Goal: Task Accomplishment & Management: Use online tool/utility

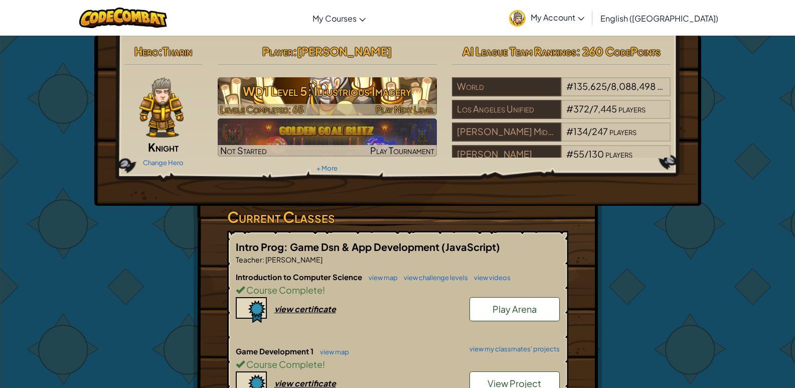
click at [356, 84] on h3 "WD1 Level 5: Illustrious Imagery" at bounding box center [327, 91] width 219 height 23
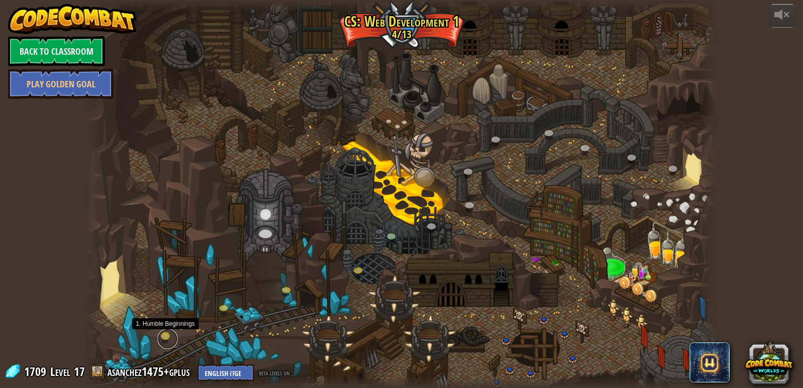
click at [172, 339] on link at bounding box center [168, 339] width 20 height 20
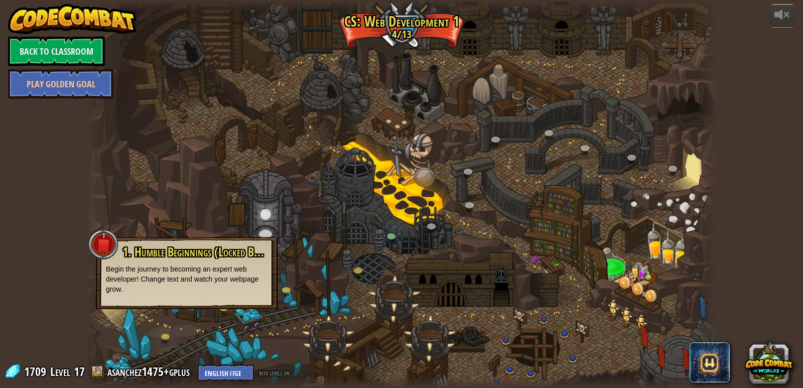
click at [211, 336] on div at bounding box center [401, 194] width 631 height 388
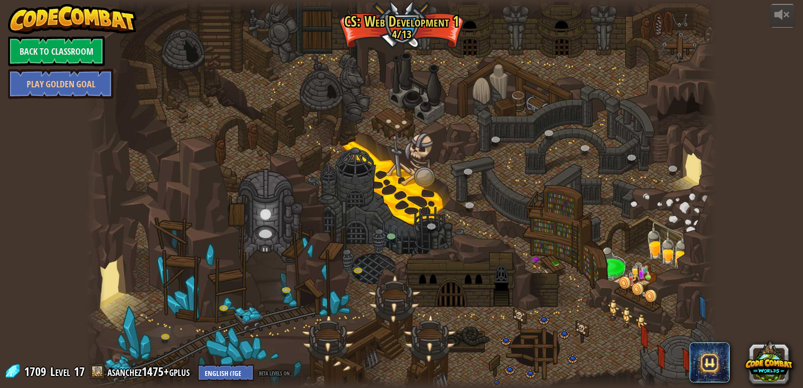
click at [214, 302] on div at bounding box center [401, 194] width 631 height 388
click at [228, 302] on div at bounding box center [401, 194] width 631 height 388
click at [225, 309] on link at bounding box center [226, 310] width 20 height 20
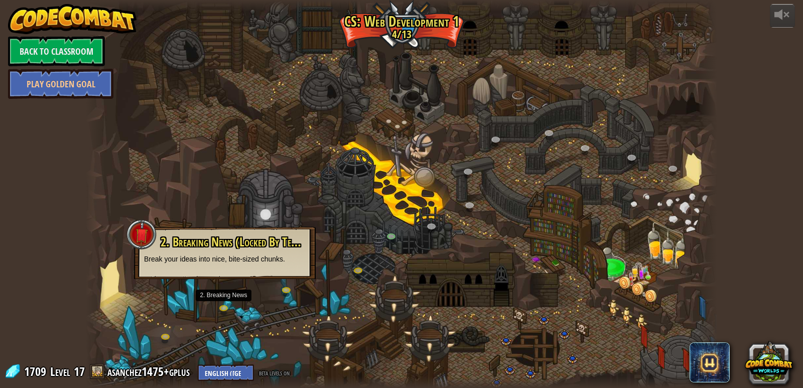
click at [336, 339] on div at bounding box center [401, 194] width 631 height 388
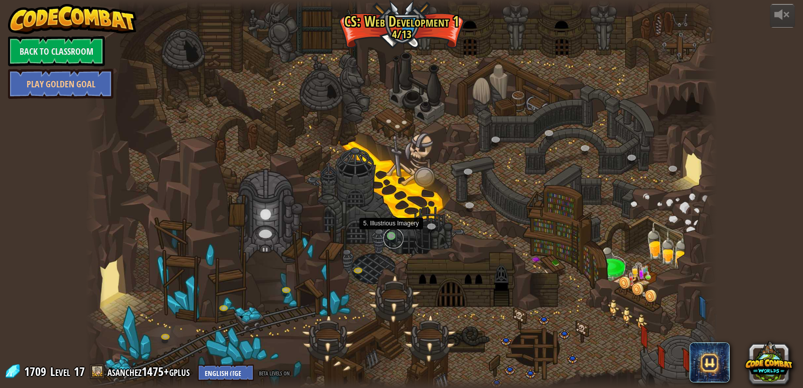
click at [396, 235] on link at bounding box center [393, 238] width 20 height 20
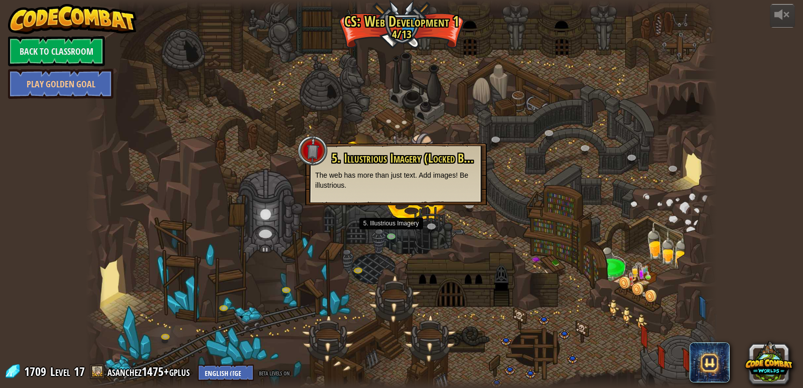
click at [360, 259] on div at bounding box center [401, 194] width 631 height 388
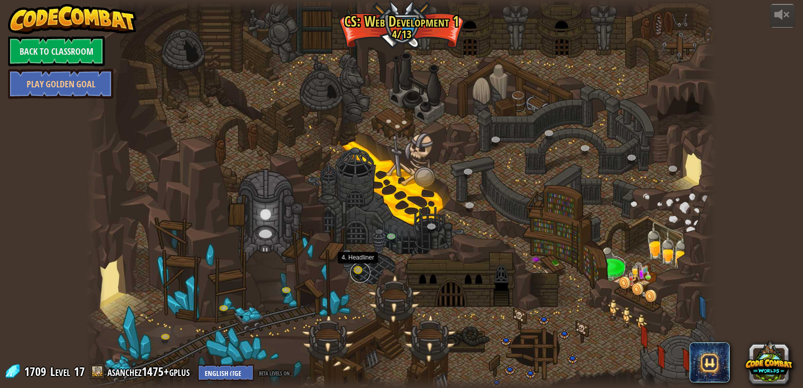
click at [360, 269] on link at bounding box center [360, 272] width 20 height 20
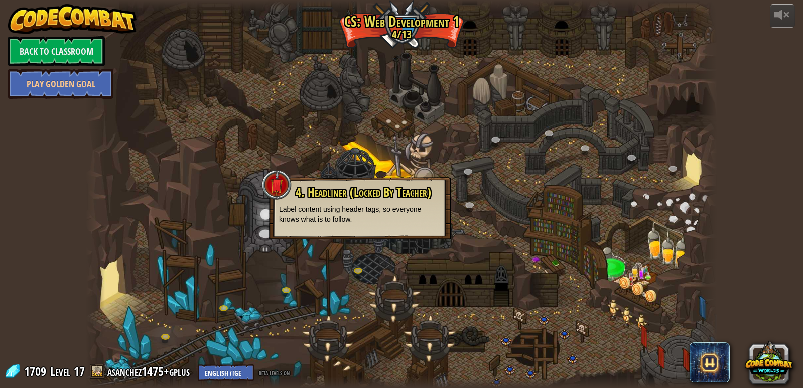
click at [369, 213] on p "Label content using header tags, so everyone knows what is to follow." at bounding box center [360, 214] width 162 height 20
click at [391, 246] on div at bounding box center [401, 194] width 631 height 388
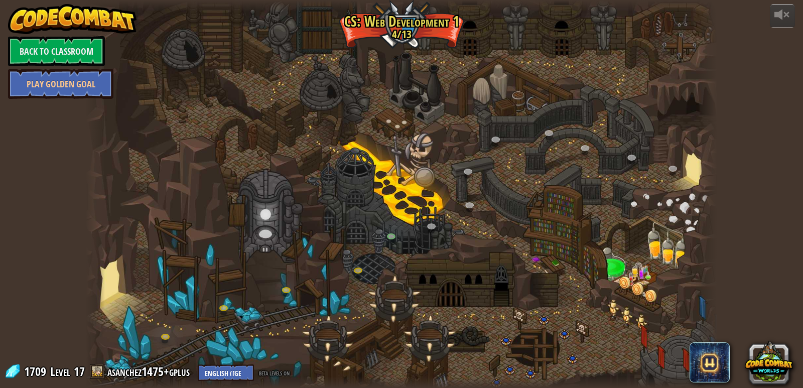
drag, startPoint x: 384, startPoint y: 216, endPoint x: 390, endPoint y: 231, distance: 16.4
click at [385, 221] on div at bounding box center [401, 194] width 631 height 388
click at [392, 238] on link at bounding box center [393, 238] width 20 height 20
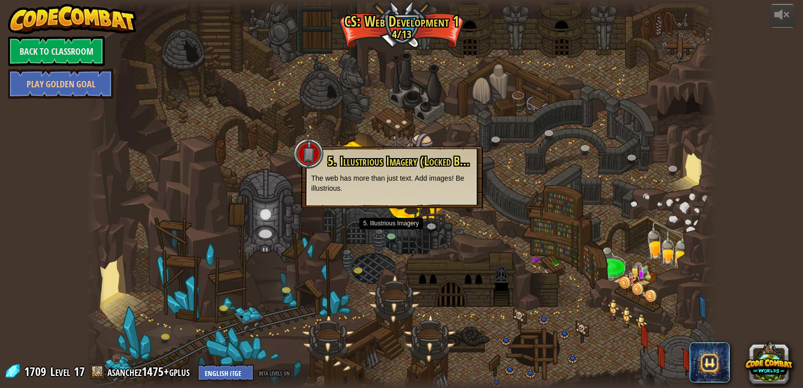
click at [340, 84] on div at bounding box center [401, 194] width 631 height 388
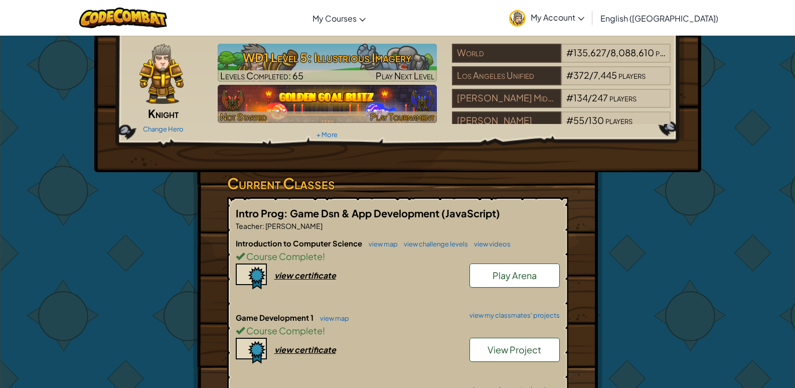
scroll to position [100, 0]
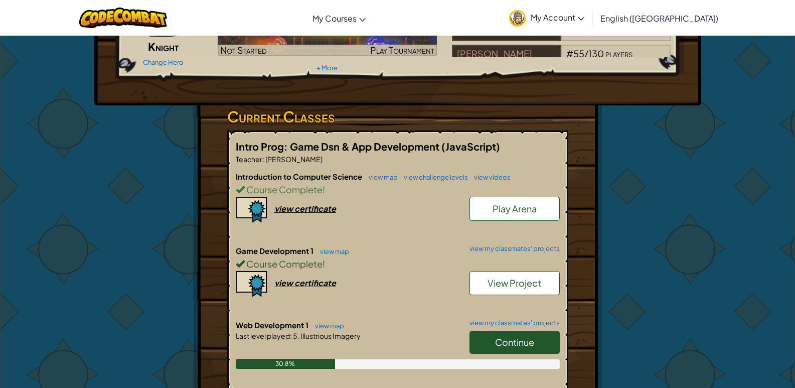
click at [491, 270] on div "Course Complete !" at bounding box center [398, 263] width 324 height 15
click at [492, 276] on link "View Project" at bounding box center [515, 283] width 90 height 24
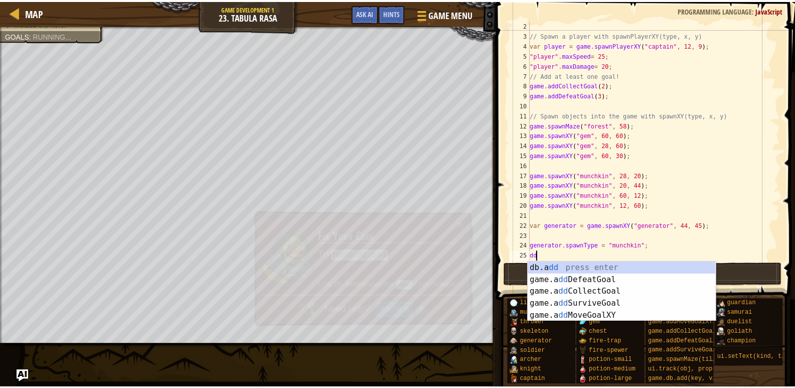
scroll to position [5, 0]
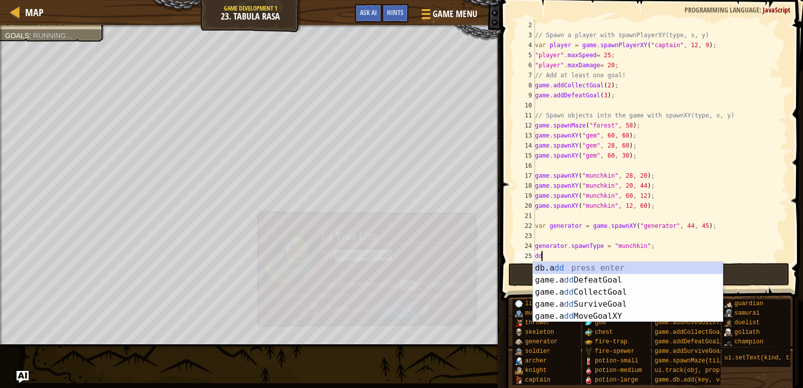
type textarea "d"
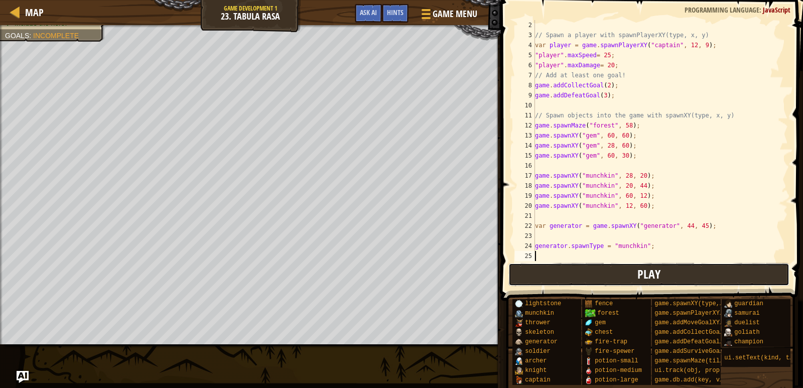
click at [590, 275] on button "Play" at bounding box center [649, 274] width 282 height 23
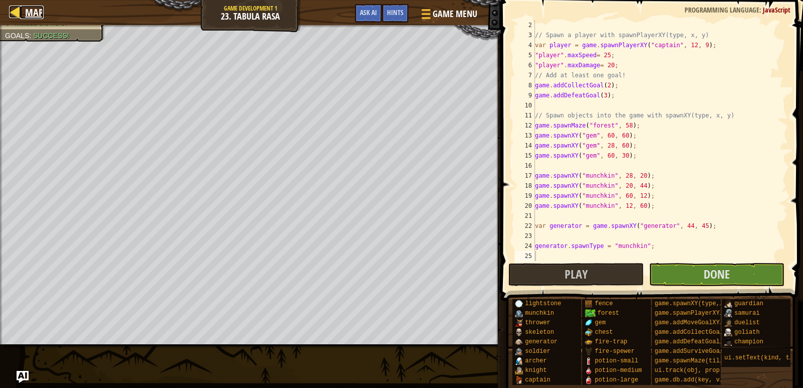
click at [32, 17] on span "Map" at bounding box center [34, 13] width 19 height 14
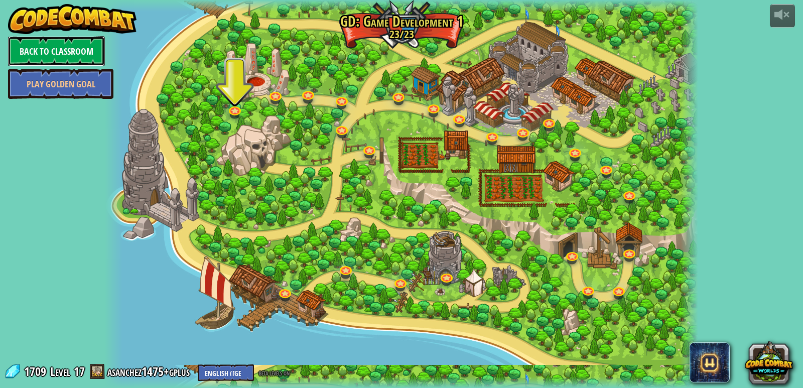
click at [17, 42] on link "Back to Classroom" at bounding box center [56, 51] width 97 height 30
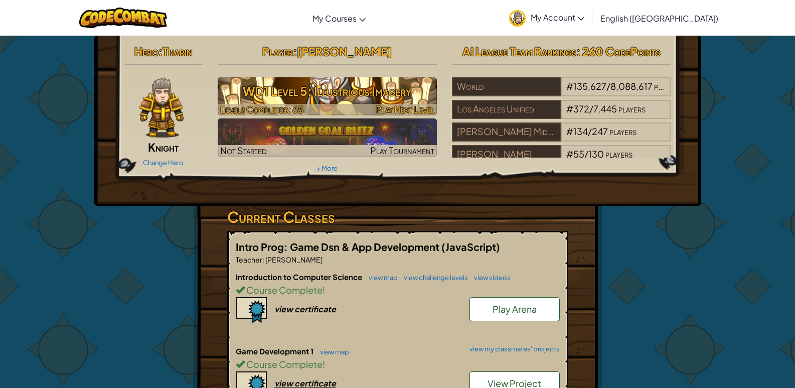
click at [338, 82] on h3 "WD1 Level 5: Illustrious Imagery" at bounding box center [327, 91] width 219 height 23
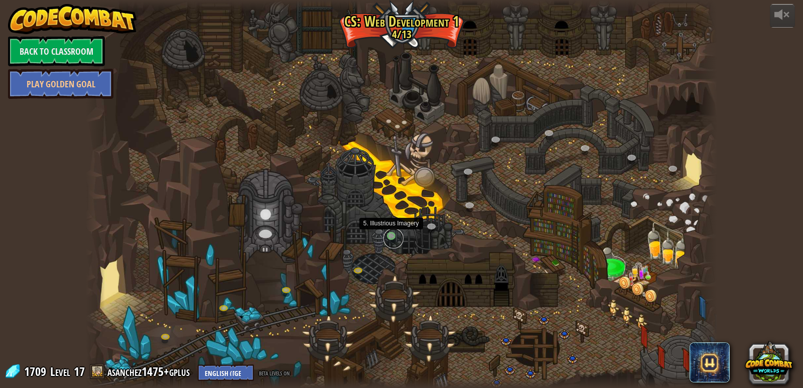
click at [401, 234] on link at bounding box center [393, 238] width 20 height 20
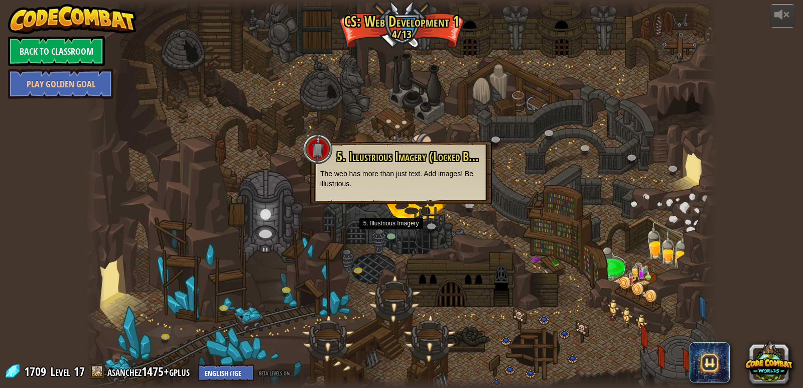
click at [389, 215] on div at bounding box center [401, 194] width 631 height 388
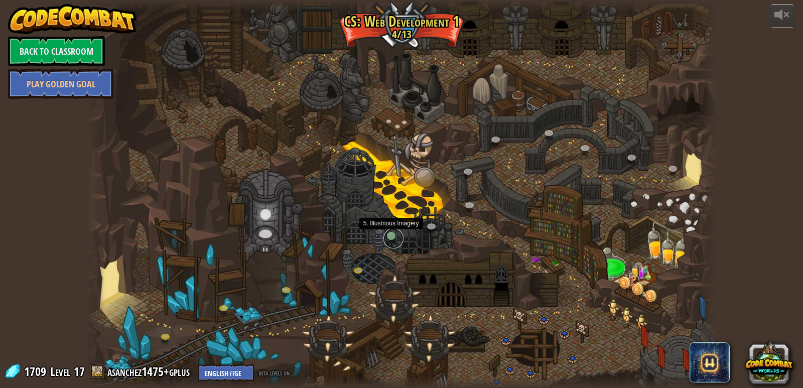
click at [389, 240] on link at bounding box center [393, 238] width 20 height 20
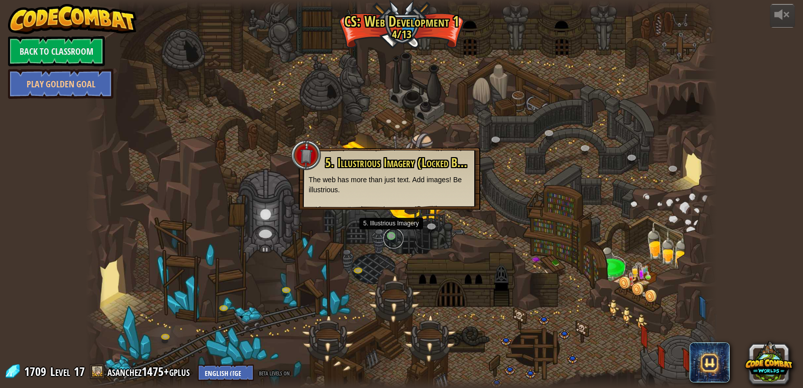
click at [389, 240] on link at bounding box center [393, 238] width 20 height 20
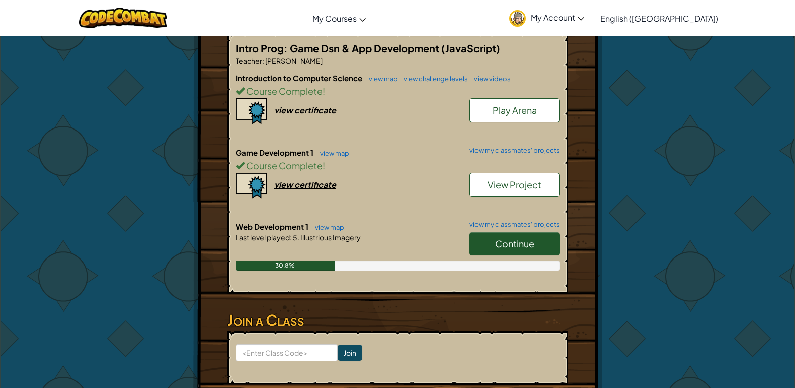
scroll to position [201, 0]
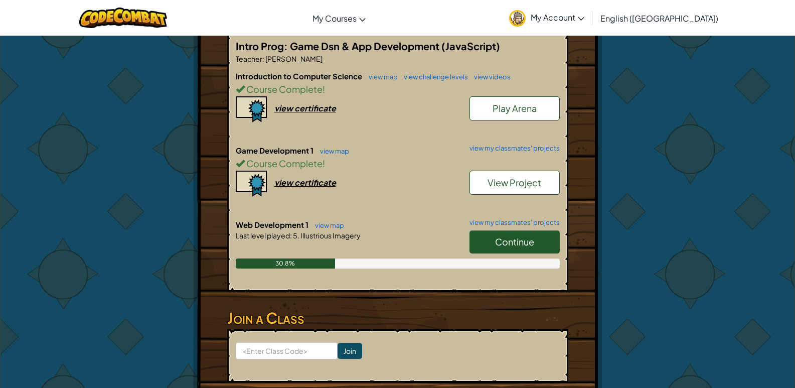
click at [515, 179] on span "View Project" at bounding box center [515, 183] width 54 height 12
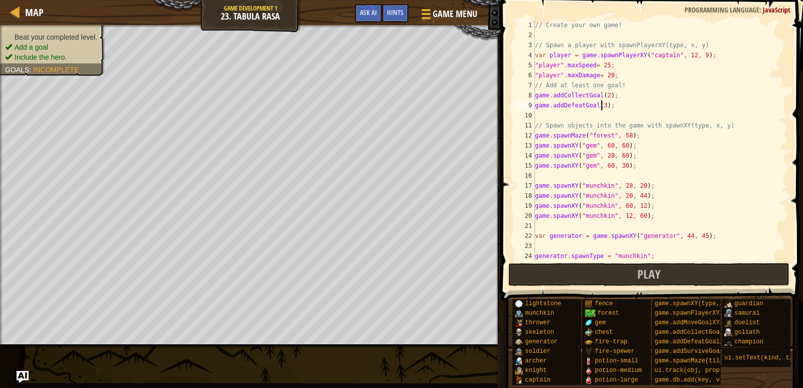
click at [602, 109] on div "// Create your own game! // Spawn a player with spawnPlayerXY(type, x, y) var p…" at bounding box center [656, 150] width 247 height 261
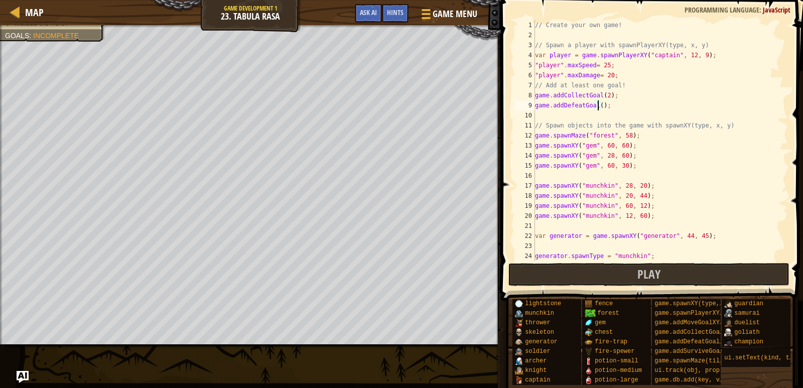
scroll to position [5, 6]
type textarea "game.addDefeatGoal(10);"
click at [521, 270] on button "Play" at bounding box center [649, 274] width 282 height 23
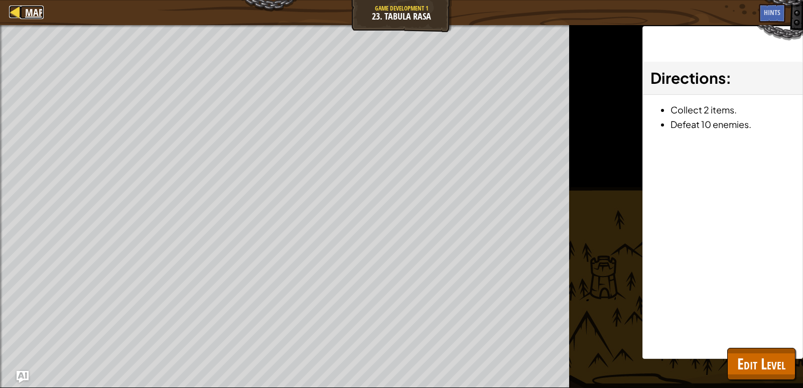
click at [41, 15] on span "Map" at bounding box center [34, 13] width 19 height 14
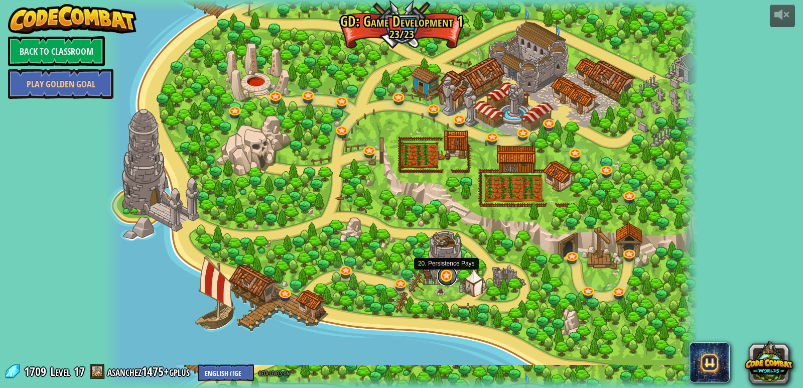
click at [444, 273] on link at bounding box center [447, 276] width 20 height 20
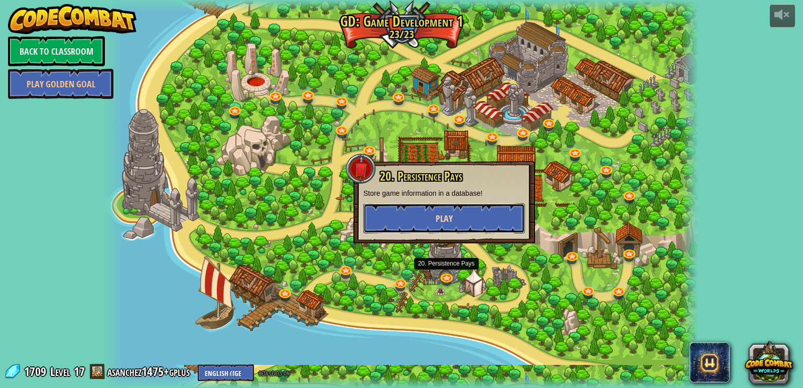
click at [411, 221] on button "Play" at bounding box center [444, 218] width 162 height 30
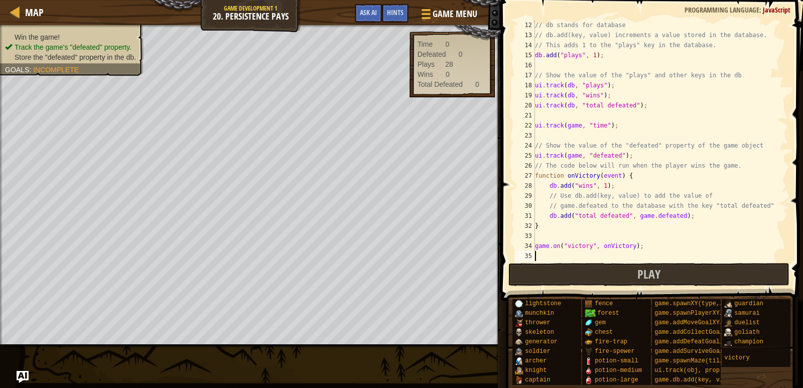
scroll to position [110, 0]
click at [536, 54] on div "// db stands for database // db.add(key, value) increments a value stored in th…" at bounding box center [656, 150] width 247 height 261
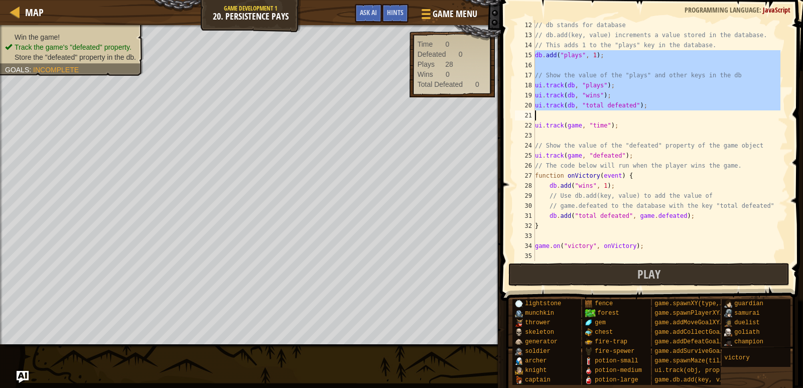
drag, startPoint x: 536, startPoint y: 54, endPoint x: 644, endPoint y: 115, distance: 124.3
click at [644, 115] on div "// db stands for database // db.add(key, value) increments a value stored in th…" at bounding box center [656, 150] width 247 height 261
type textarea "ui.track(db, "total defeated");"
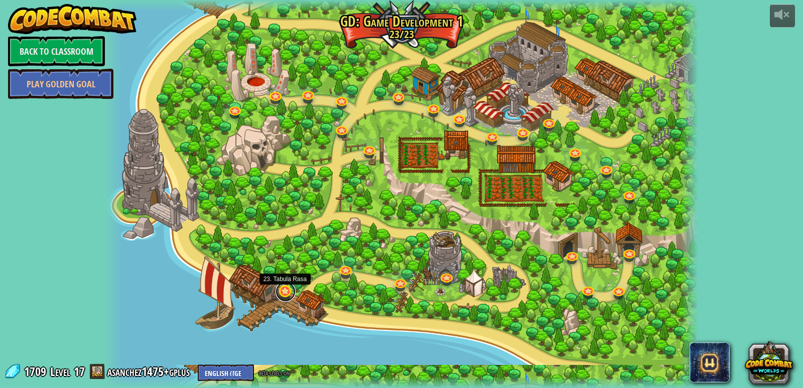
click at [280, 294] on link at bounding box center [286, 292] width 20 height 20
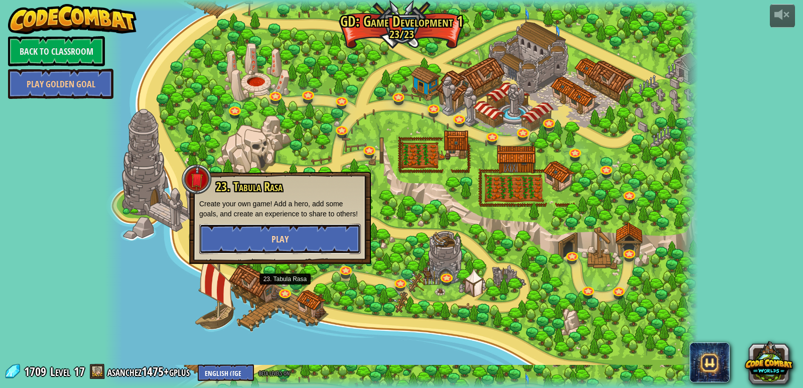
click at [307, 230] on button "Play" at bounding box center [280, 239] width 162 height 30
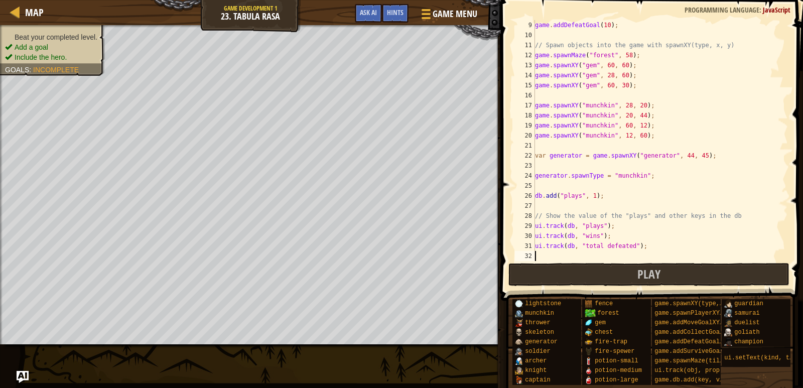
scroll to position [80, 0]
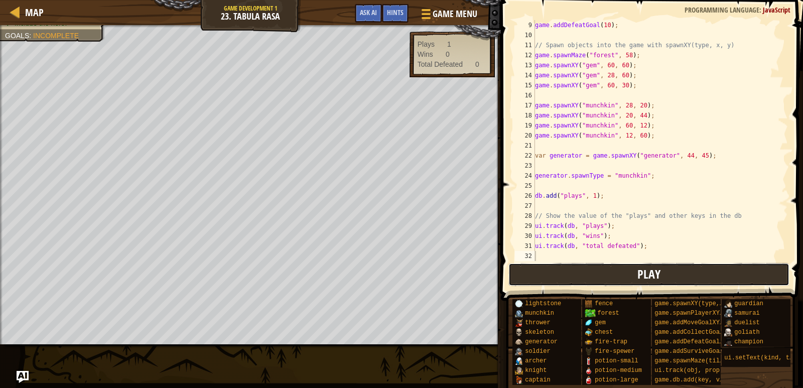
click at [533, 281] on button "Play" at bounding box center [649, 274] width 282 height 23
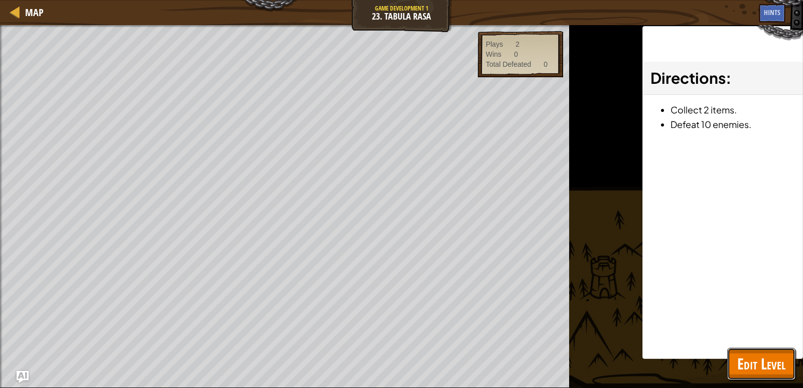
click at [762, 376] on button "Edit Level" at bounding box center [761, 364] width 68 height 32
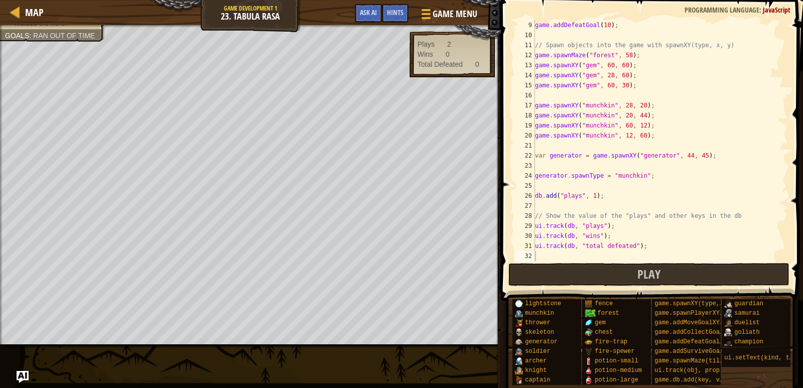
click at [586, 251] on div "game . addDefeatGoal ( 10 ) ; // Spawn objects into the game with spawnXY(type,…" at bounding box center [656, 150] width 247 height 261
paste textarea "ui.track(game, "defeated");"
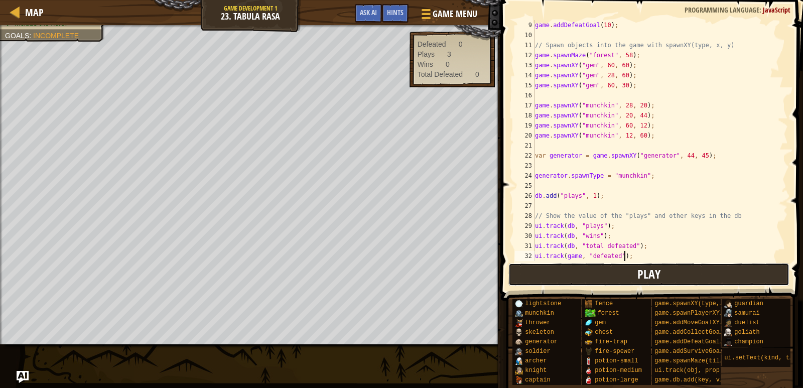
click at [556, 284] on button "Play" at bounding box center [649, 274] width 282 height 23
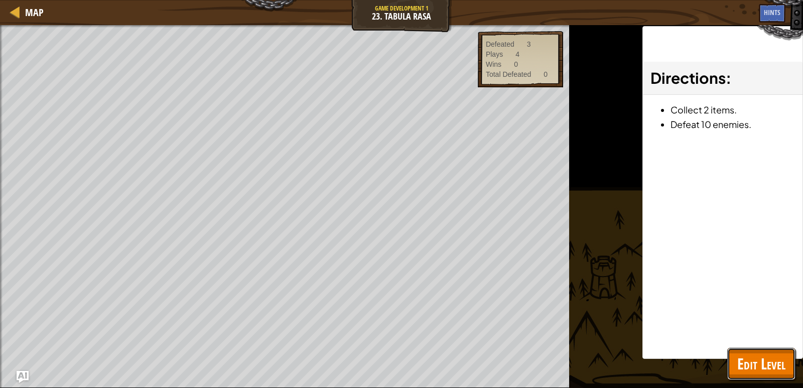
click at [753, 374] on button "Edit Level" at bounding box center [761, 364] width 68 height 32
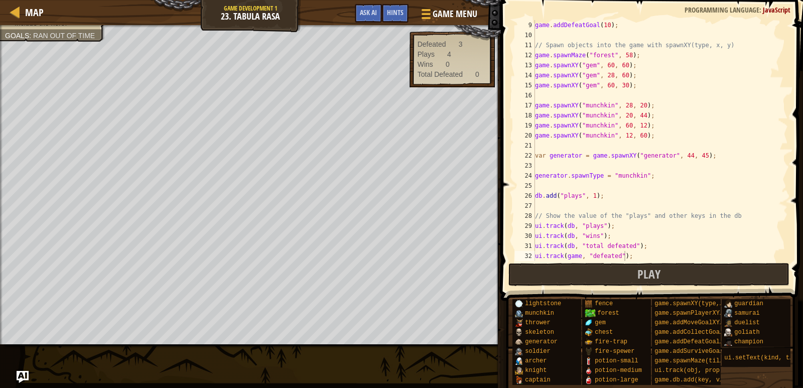
type textarea "game.spawnXY("gem", 60, 30);"
drag, startPoint x: 644, startPoint y: 88, endPoint x: 511, endPoint y: 85, distance: 133.0
click at [511, 85] on div "game.spawnXY("gem", 60, 30); 9 10 11 12 13 14 15 16 17 18 19 20 21 22 23 24 25 …" at bounding box center [650, 170] width 305 height 330
click at [552, 94] on div "game . addDefeatGoal ( 10 ) ; // Spawn objects into the game with spawnXY(type,…" at bounding box center [656, 150] width 247 height 261
paste textarea "game.spawnXY("gem", 60, 30);"
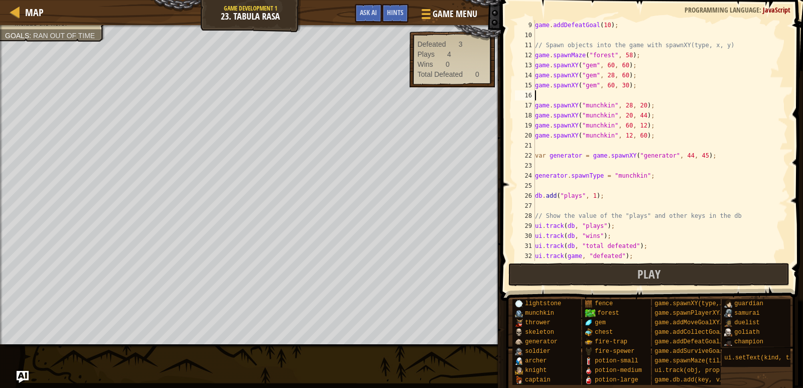
type textarea "game.spawnXY("gem", 60, 30);"
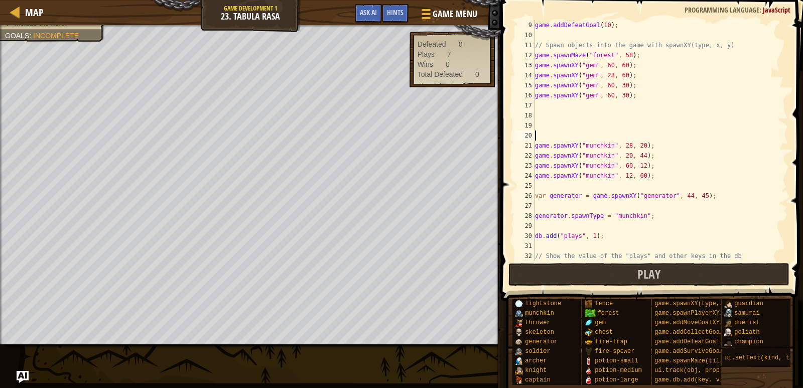
click at [558, 101] on div "game . addDefeatGoal ( 10 ) ; // Spawn objects into the game with spawnXY(type,…" at bounding box center [656, 150] width 247 height 261
paste textarea "game.spawnXY("gem", 60, 30);"
click at [603, 94] on div "game . addDefeatGoal ( 10 ) ; // Spawn objects into the game with spawnXY(type,…" at bounding box center [656, 150] width 247 height 261
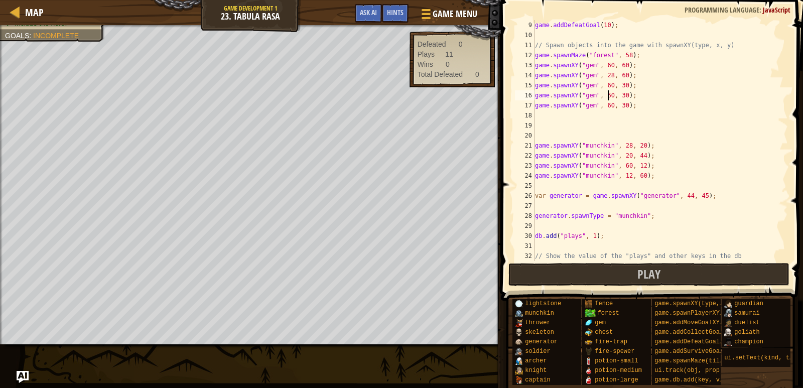
click at [619, 108] on div "game . addDefeatGoal ( 10 ) ; // Spawn objects into the game with spawnXY(type,…" at bounding box center [656, 150] width 247 height 261
click at [602, 96] on div "game . addDefeatGoal ( 10 ) ; // Spawn objects into the game with spawnXY(type,…" at bounding box center [656, 150] width 247 height 261
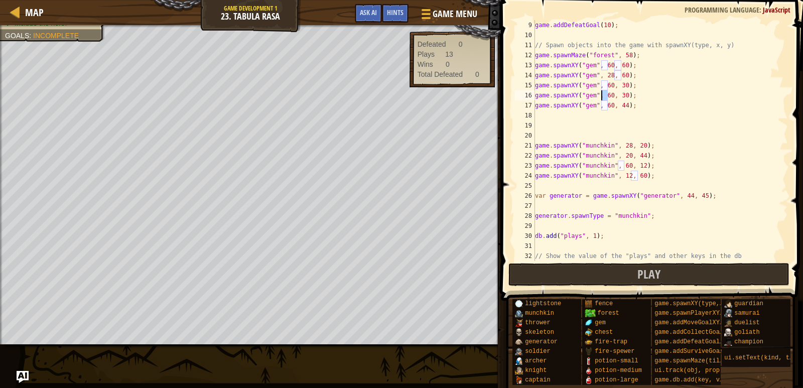
scroll to position [5, 6]
click at [621, 94] on div "game . addDefeatGoal ( 10 ) ; // Spawn objects into the game with spawnXY(type,…" at bounding box center [656, 150] width 247 height 261
type textarea "game.spawnXY("gem", 40, 29);"
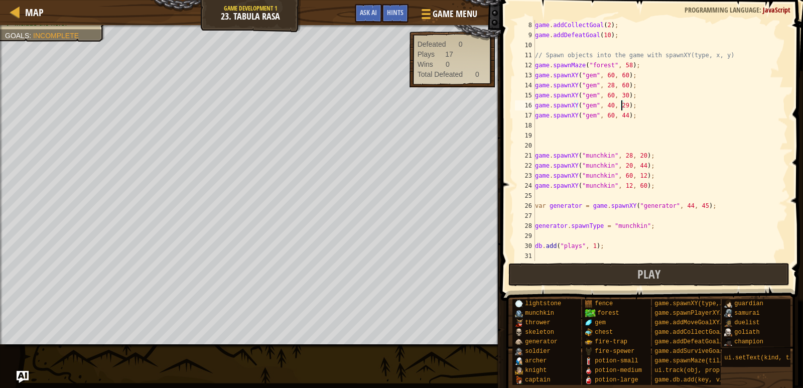
scroll to position [40, 0]
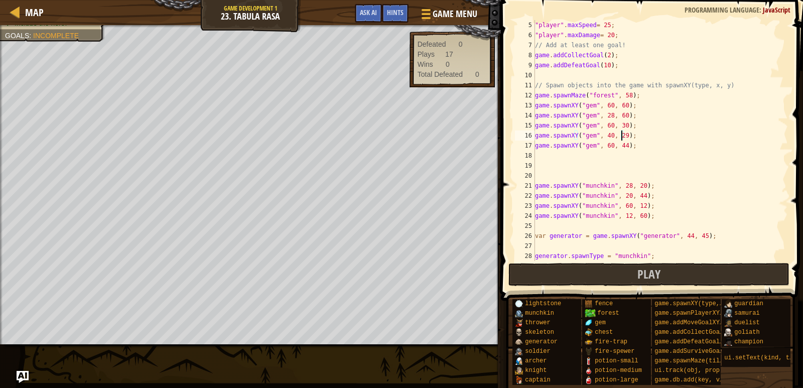
click at [543, 157] on div ""player" . maxSpeed = 25 ; "player" . maxDamage = 20 ; // Add at least one goal…" at bounding box center [656, 150] width 247 height 261
paste textarea "game.spawnXY("gem", 60, 30);"
click at [605, 155] on div ""player" . maxSpeed = 25 ; "player" . maxDamage = 20 ; // Add at least one goal…" at bounding box center [656, 150] width 247 height 261
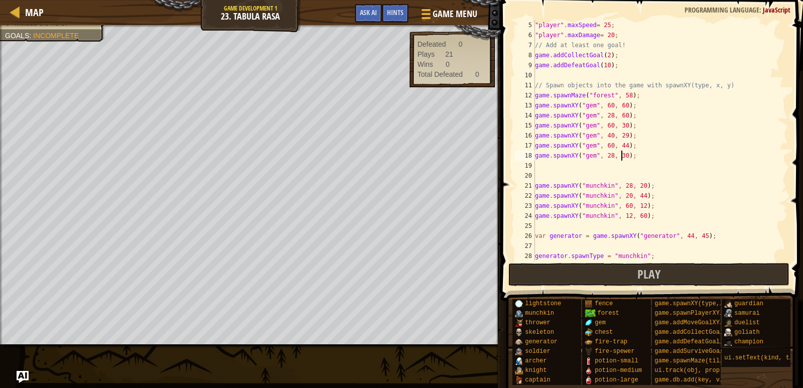
click at [620, 152] on div ""player" . maxSpeed = 25 ; "player" . maxDamage = 20 ; // Add at least one goal…" at bounding box center [656, 150] width 247 height 261
type textarea "game.spawnXY("gem", 28, 45);"
click at [552, 170] on div ""player" . maxSpeed = 25 ; "player" . maxDamage = 20 ; // Add at least one goal…" at bounding box center [656, 150] width 247 height 261
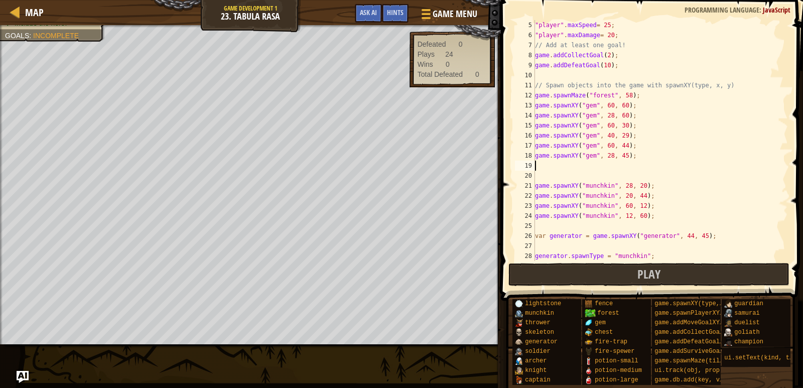
scroll to position [5, 0]
paste textarea "game.spawnXY("gem", 60, 30);"
click at [601, 163] on div ""player" . maxSpeed = 25 ; "player" . maxDamage = 20 ; // Add at least one goal…" at bounding box center [656, 150] width 247 height 261
click at [607, 163] on div ""player" . maxSpeed = 25 ; "player" . maxDamage = 20 ; // Add at least one goal…" at bounding box center [656, 150] width 247 height 261
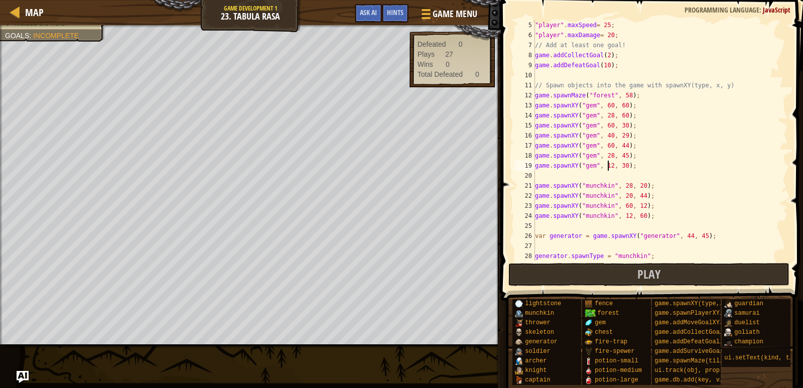
click at [616, 168] on div ""player" . maxSpeed = 25 ; "player" . maxDamage = 20 ; // Add at least one goal…" at bounding box center [656, 150] width 247 height 261
click at [617, 168] on div ""player" . maxSpeed = 25 ; "player" . maxDamage = 20 ; // Add at least one goal…" at bounding box center [656, 150] width 247 height 261
click at [621, 166] on div ""player" . maxSpeed = 25 ; "player" . maxDamage = 20 ; // Add at least one goal…" at bounding box center [656, 140] width 247 height 241
type textarea "game.spawnXY("gem", 12, 30);"
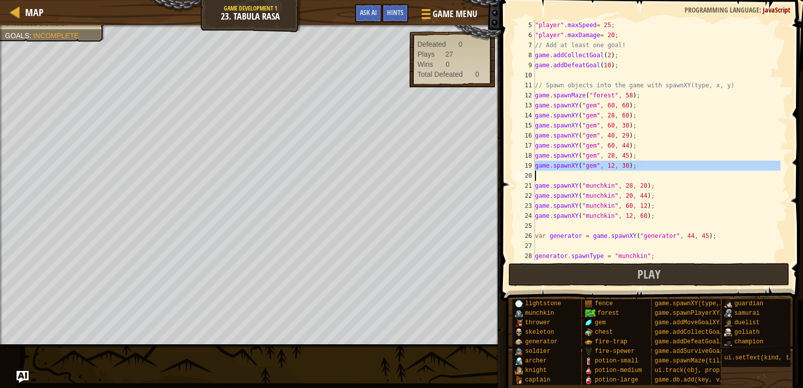
click at [621, 166] on div ""player" . maxSpeed = 25 ; "player" . maxDamage = 20 ; // Add at least one goal…" at bounding box center [656, 150] width 247 height 261
click at [621, 172] on div ""player" . maxSpeed = 25 ; "player" . maxDamage = 20 ; // Add at least one goal…" at bounding box center [656, 150] width 247 height 261
click at [621, 162] on div ""player" . maxSpeed = 25 ; "player" . maxDamage = 20 ; // Add at least one goal…" at bounding box center [656, 150] width 247 height 261
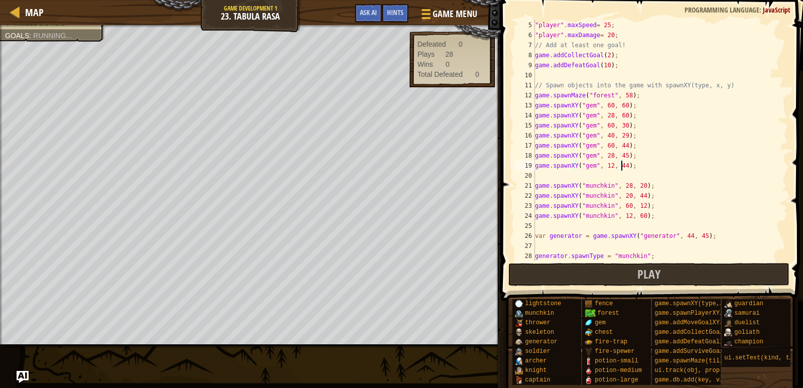
scroll to position [5, 7]
click at [574, 272] on button "Play" at bounding box center [649, 274] width 282 height 23
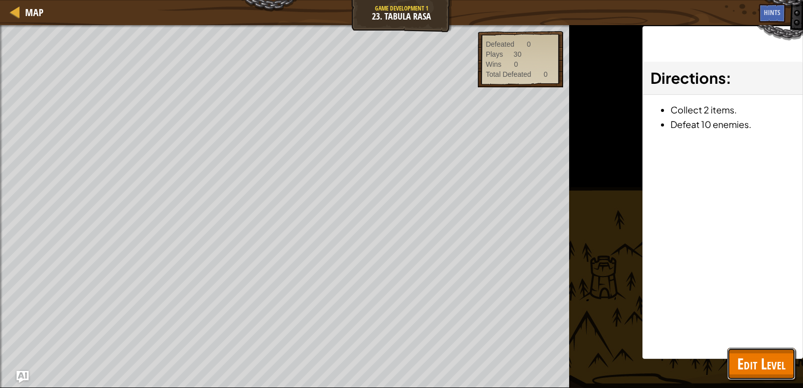
click at [761, 372] on span "Edit Level" at bounding box center [761, 363] width 48 height 21
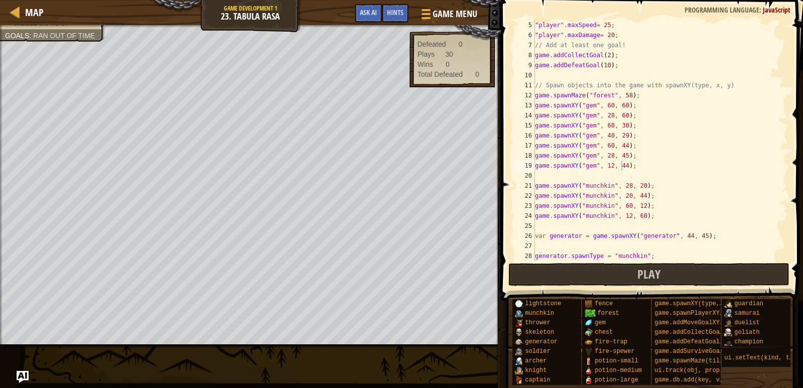
click at [603, 56] on div ""player" . maxSpeed = 25 ; "player" . maxDamage = 20 ; // Add at least one goal…" at bounding box center [656, 150] width 247 height 261
click at [521, 282] on button "Play" at bounding box center [649, 274] width 282 height 23
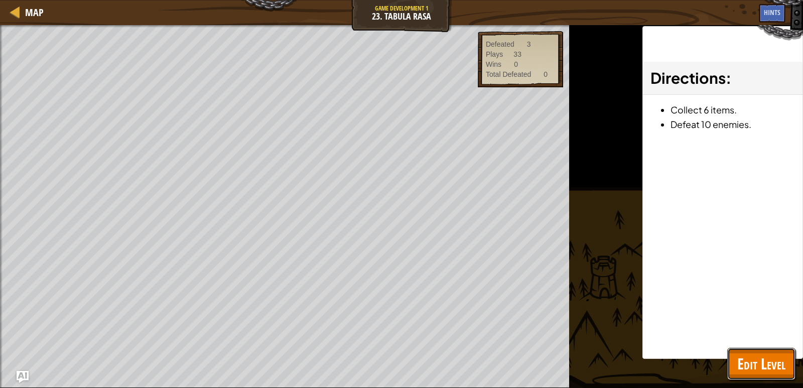
click at [764, 371] on span "Edit Level" at bounding box center [761, 363] width 48 height 21
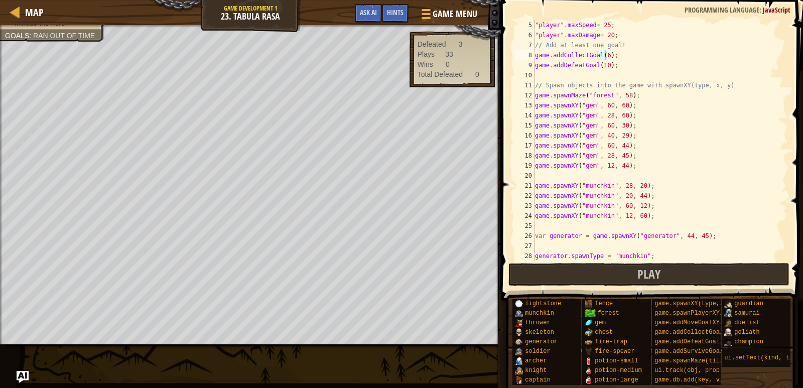
scroll to position [130, 0]
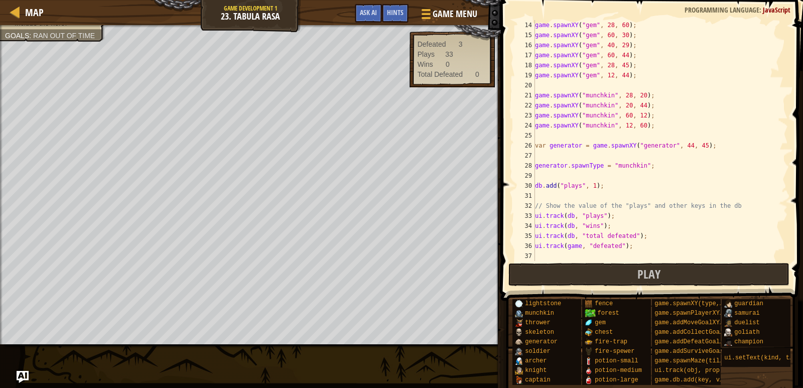
type textarea "ui.track(game, "defeated");"
click at [630, 246] on div "game . spawnXY ( "gem" , 28 , 60 ) ; game . spawnXY ( "gem" , 60 , 30 ) ; game …" at bounding box center [656, 150] width 247 height 261
paste textarea "ui.track(game, "time");"
click at [595, 253] on div "game . spawnXY ( "gem" , 28 , 60 ) ; game . spawnXY ( "gem" , 60 , 30 ) ; game …" at bounding box center [656, 150] width 247 height 261
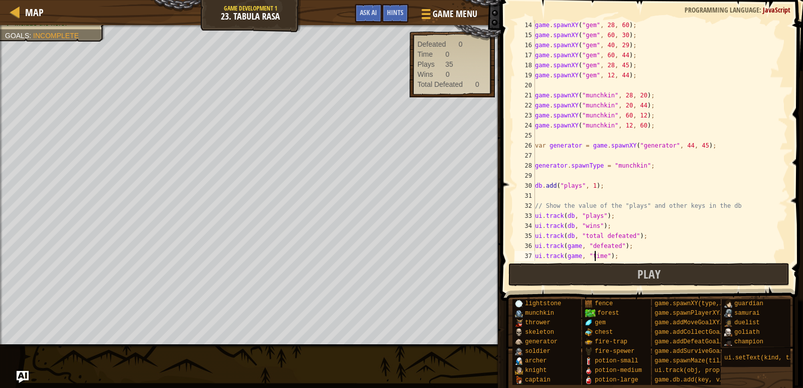
click at [595, 253] on div "game . spawnXY ( "gem" , 28 , 60 ) ; game . spawnXY ( "gem" , 60 , 30 ) ; game …" at bounding box center [656, 150] width 247 height 261
type textarea "ui.track(game, "items");"
click at [581, 278] on button "Play" at bounding box center [649, 274] width 282 height 23
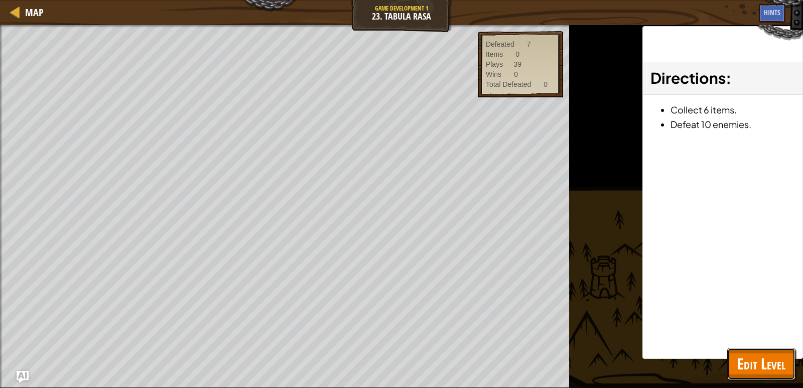
click at [755, 354] on span "Edit Level" at bounding box center [761, 363] width 48 height 21
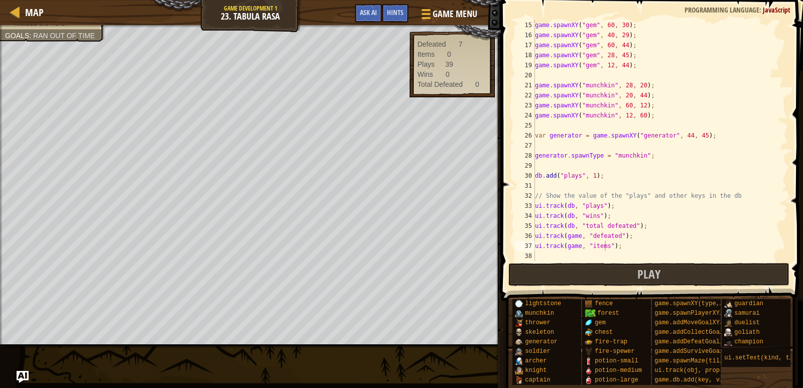
scroll to position [141, 0]
drag, startPoint x: 627, startPoint y: 244, endPoint x: 519, endPoint y: 250, distance: 108.1
click at [519, 250] on div "ui.track(game, "items"); 15 16 17 18 19 20 21 22 23 24 25 26 27 28 29 30 31 32 …" at bounding box center [650, 140] width 275 height 241
click at [574, 185] on div "game . spawnXY ( "gem" , 60 , 30 ) ; game . spawnXY ( "gem" , 40 , 29 ) ; game …" at bounding box center [656, 150] width 247 height 261
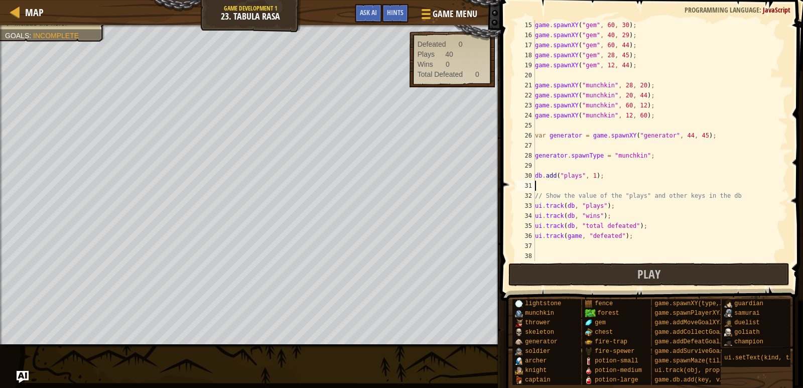
paste textarea "hero.on("collect", onCollect)"
type textarea "hero.on("collect", onCollect)"
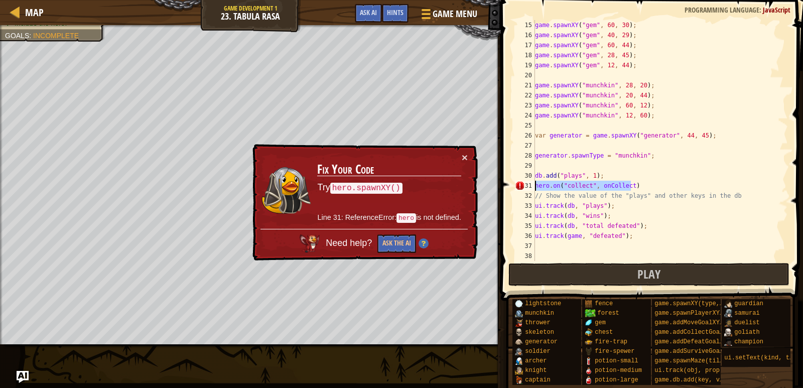
drag, startPoint x: 633, startPoint y: 186, endPoint x: 518, endPoint y: 186, distance: 114.9
click at [518, 186] on div "hero.on("collect", onCollect) 15 16 17 18 19 20 21 22 23 24 25 26 27 28 29 30 3…" at bounding box center [650, 140] width 275 height 241
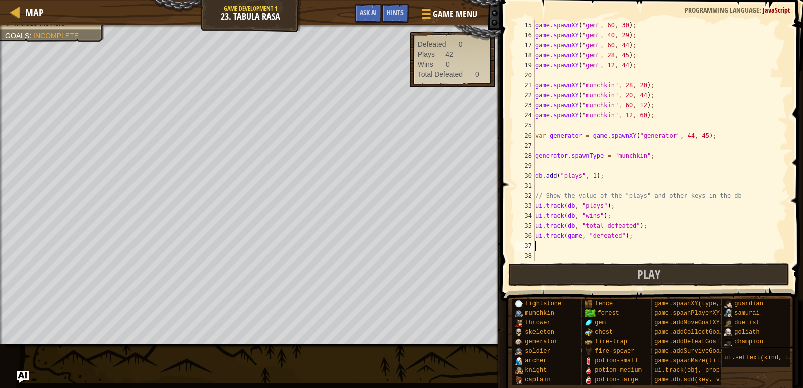
click at [551, 246] on div "game . spawnXY ( "gem" , 60 , 30 ) ; game . spawnXY ( "gem" , 40 , 29 ) ; game …" at bounding box center [656, 150] width 247 height 261
paste textarea "ui.track(game, "collectedGems")"
type textarea "ui.track(game, "collectedGems")"
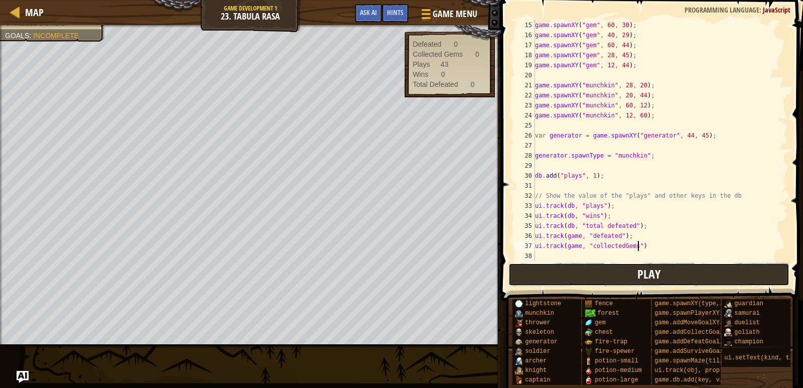
click at [526, 278] on button "Play" at bounding box center [649, 274] width 282 height 23
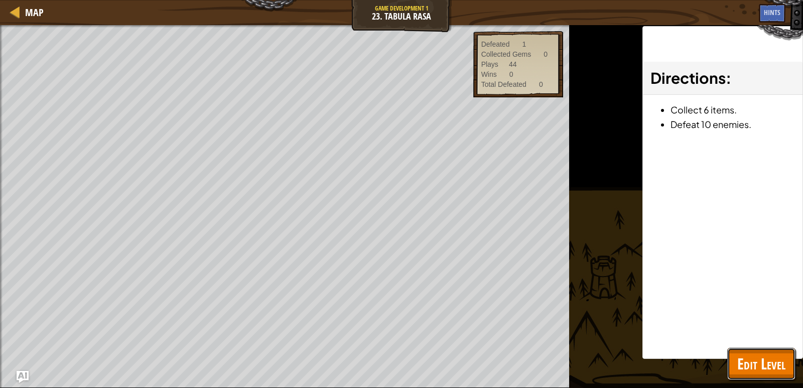
click at [756, 362] on span "Edit Level" at bounding box center [761, 363] width 48 height 21
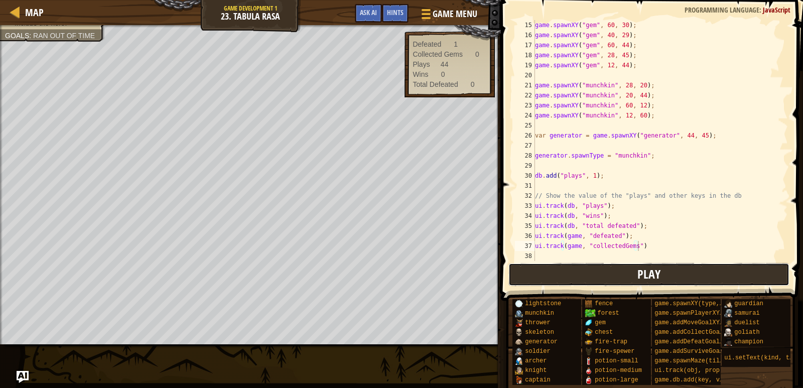
click at [528, 278] on button "Play" at bounding box center [649, 274] width 282 height 23
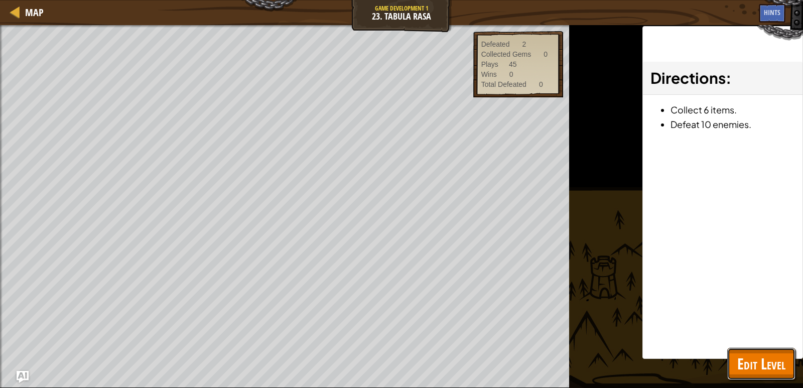
click at [758, 358] on span "Edit Level" at bounding box center [761, 363] width 48 height 21
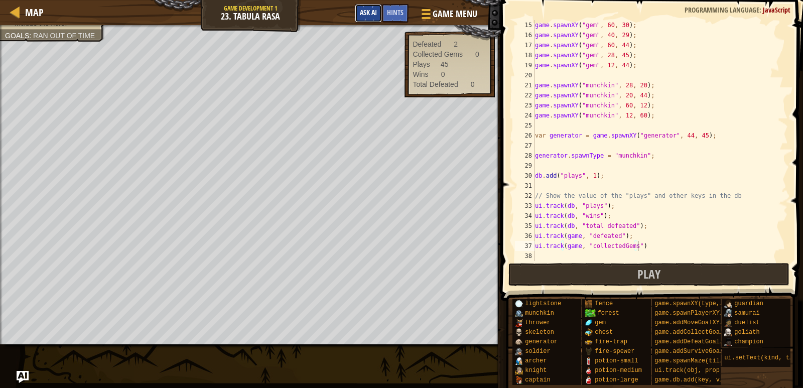
click at [368, 16] on span "Ask AI" at bounding box center [368, 13] width 17 height 10
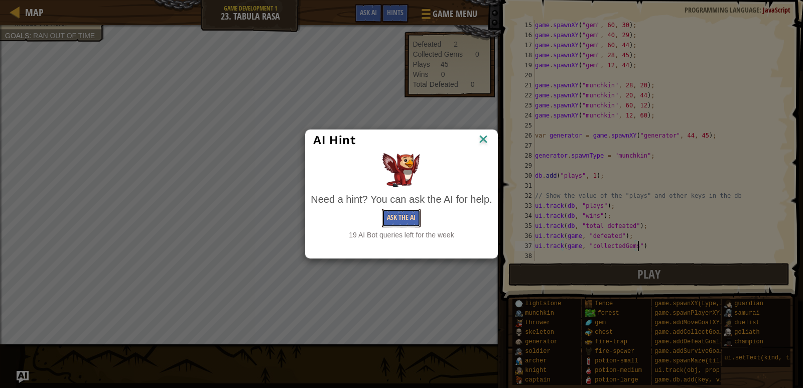
click at [398, 225] on button "Ask the AI" at bounding box center [401, 218] width 39 height 19
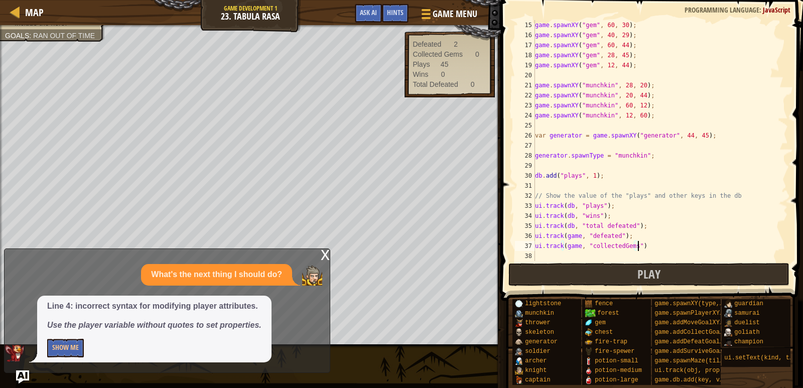
click at [19, 376] on img "Ask AI" at bounding box center [22, 376] width 13 height 13
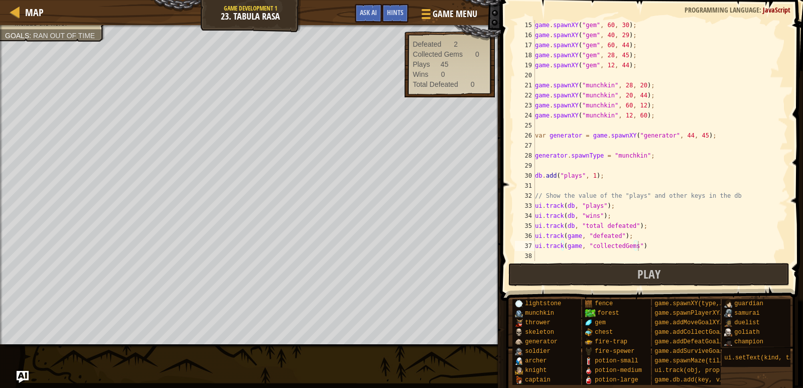
click at [658, 248] on div "game . spawnXY ( "gem" , 60 , 30 ) ; game . spawnXY ( "gem" , 40 , 29 ) ; game …" at bounding box center [656, 150] width 247 height 261
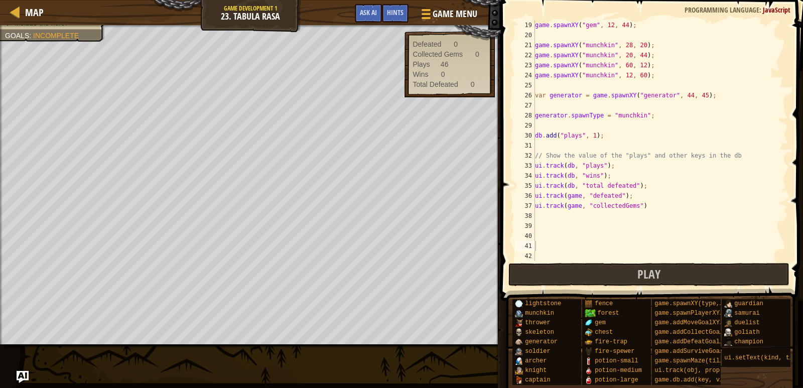
scroll to position [181, 0]
click at [571, 146] on div "game . spawnXY ( "gem" , 12 , 44 ) ; game . spawnXY ( "munchkin" , 28 , 20 ) ; …" at bounding box center [656, 150] width 247 height 261
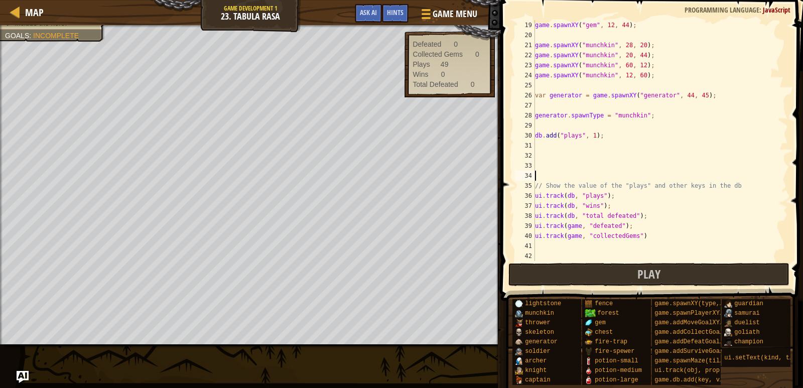
paste textarea "hero.on("collect", onCollect)"
type textarea "hero.on("collect", onCollect)"
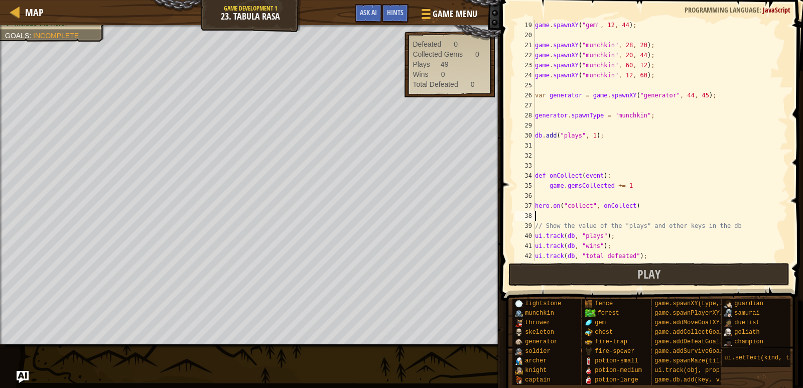
scroll to position [241, 0]
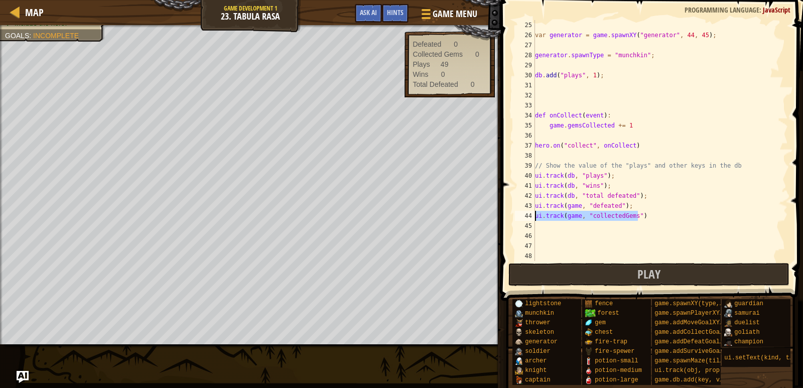
drag, startPoint x: 658, startPoint y: 219, endPoint x: 509, endPoint y: 216, distance: 149.6
click at [509, 216] on div "25 26 27 28 29 30 31 32 33 34 35 36 37 38 39 40 41 42 43 44 45 46 47 48 49 var …" at bounding box center [650, 170] width 305 height 330
type textarea "ui.track(game, "collectedGems")"
click at [563, 282] on button "Play" at bounding box center [649, 274] width 282 height 23
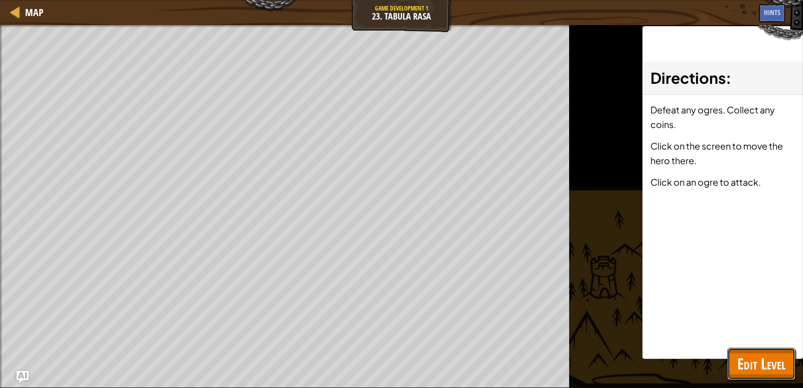
click at [786, 376] on button "Edit Level" at bounding box center [761, 364] width 68 height 32
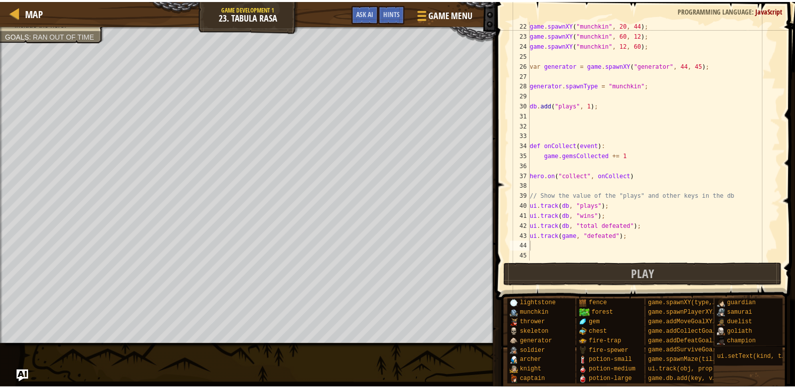
scroll to position [211, 0]
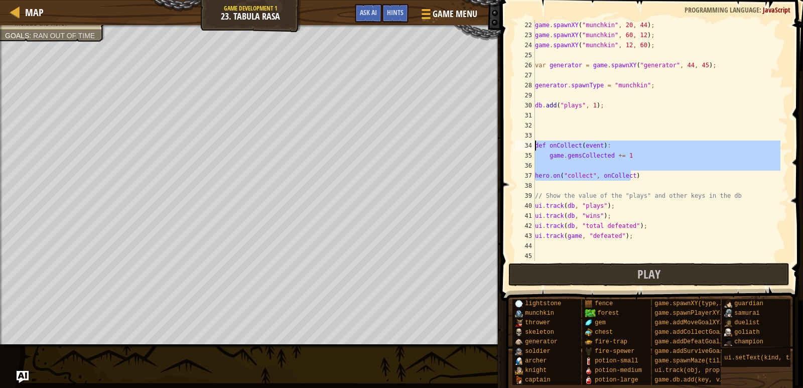
drag, startPoint x: 640, startPoint y: 173, endPoint x: 521, endPoint y: 150, distance: 121.1
click at [521, 150] on div "hero.on("collect", onCollect) 22 23 24 25 26 27 28 29 30 31 32 33 34 35 36 37 3…" at bounding box center [650, 140] width 275 height 241
type textarea "def onCollect(event): game.gemsCollected += 1"
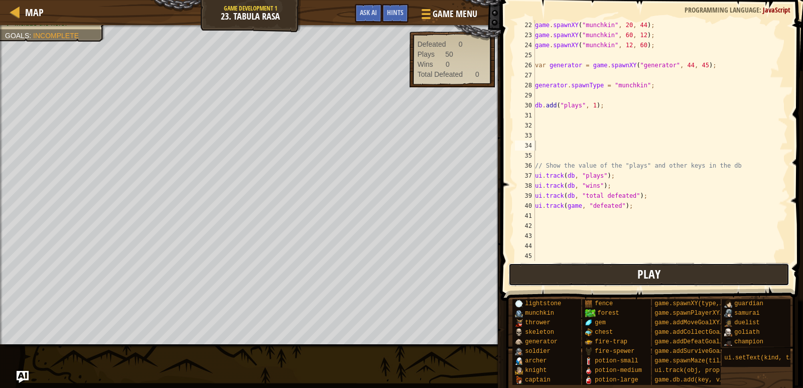
click at [540, 281] on button "Play" at bounding box center [649, 274] width 282 height 23
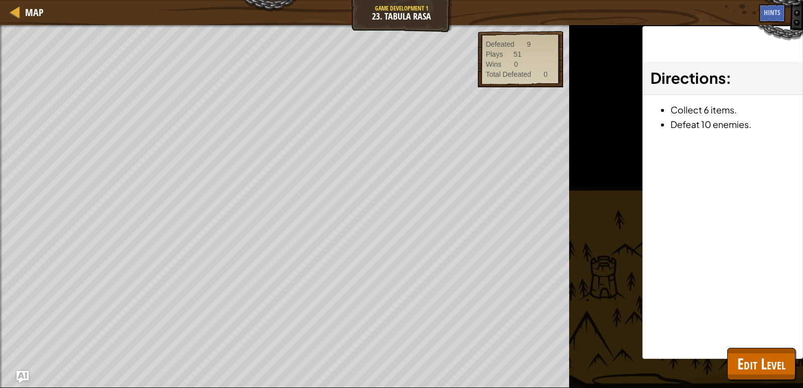
click at [236, 21] on div "Map Game Development 1 23. Tabula Rasa Game Menu Done Hints Ask AI" at bounding box center [401, 12] width 803 height 25
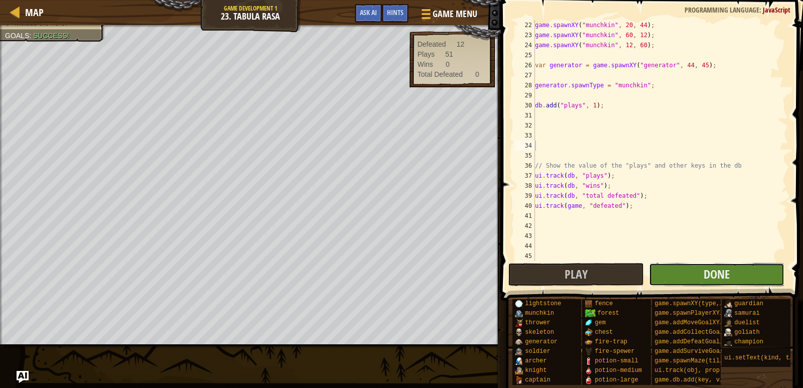
click at [683, 280] on button "Done" at bounding box center [716, 274] width 135 height 23
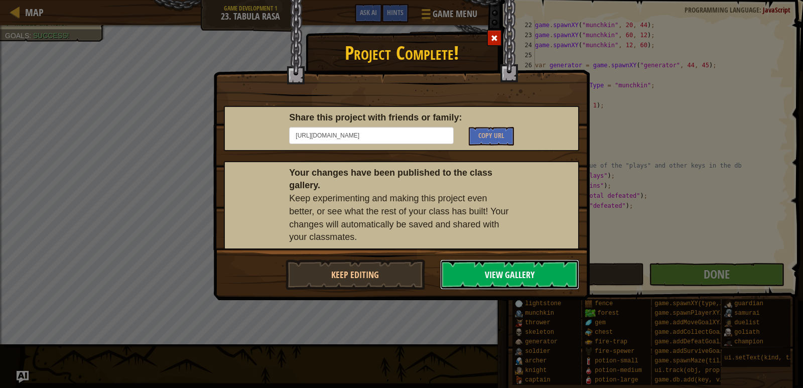
click at [487, 274] on button "View Gallery" at bounding box center [510, 274] width 140 height 30
click at [489, 42] on div at bounding box center [494, 38] width 15 height 17
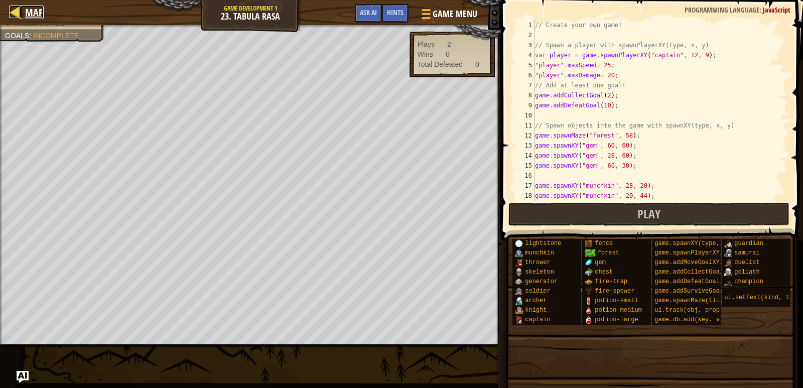
click at [37, 18] on span "Map" at bounding box center [34, 13] width 19 height 14
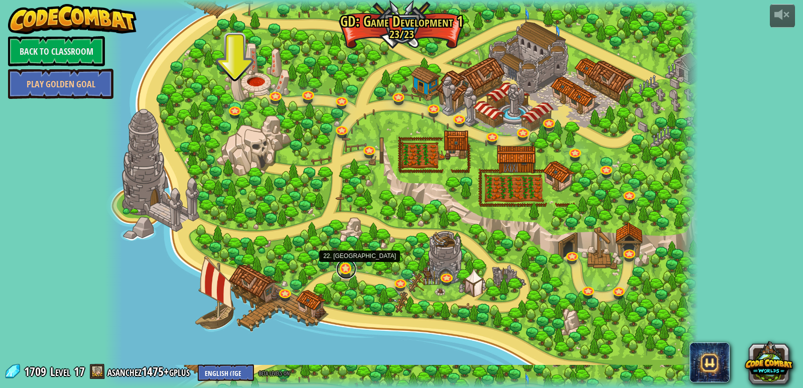
click at [341, 269] on link at bounding box center [346, 269] width 20 height 20
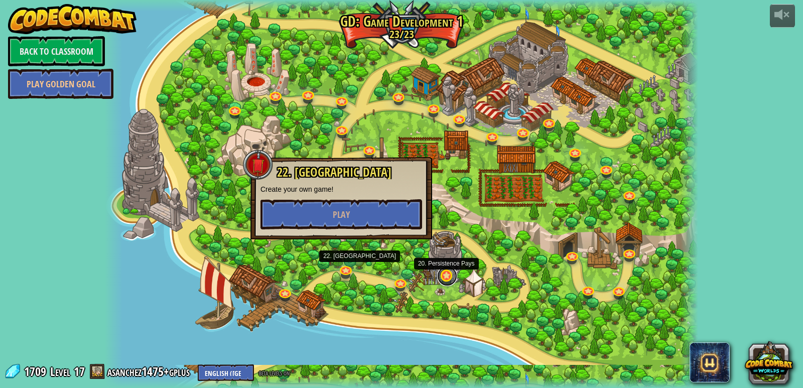
click at [440, 278] on link at bounding box center [447, 276] width 20 height 20
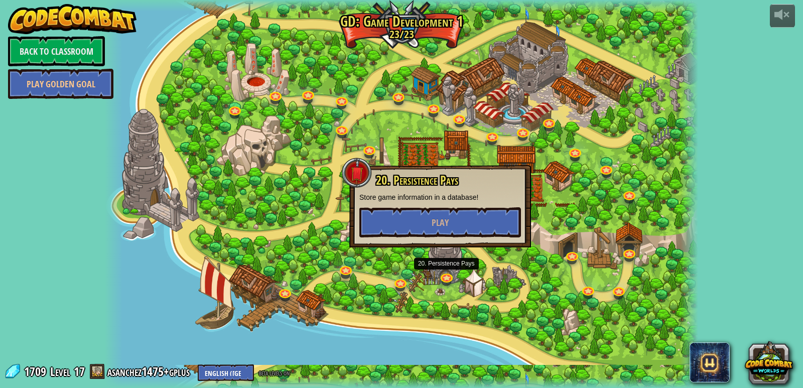
click at [376, 290] on div at bounding box center [402, 194] width 594 height 388
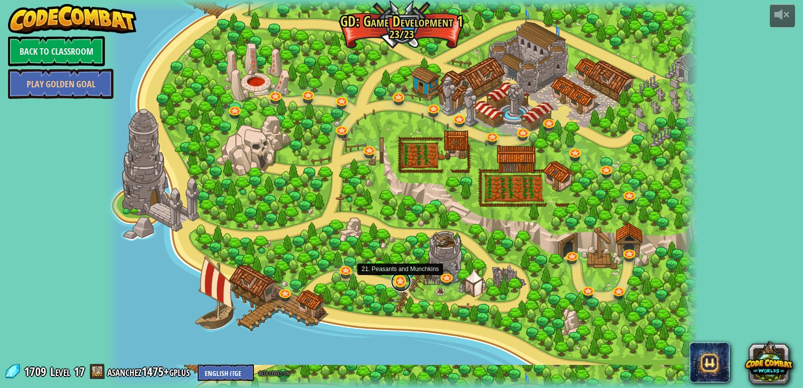
click at [402, 281] on link at bounding box center [401, 281] width 20 height 20
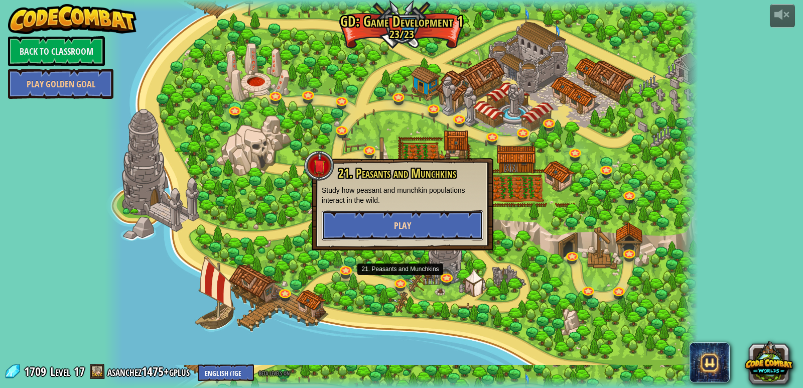
click at [408, 225] on span "Play" at bounding box center [402, 225] width 17 height 13
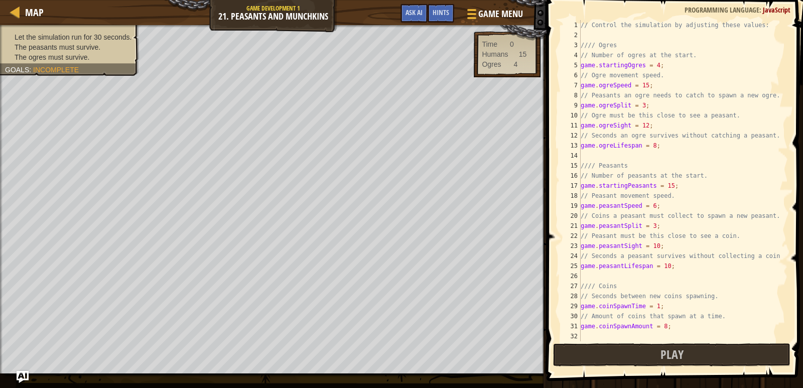
scroll to position [60, 0]
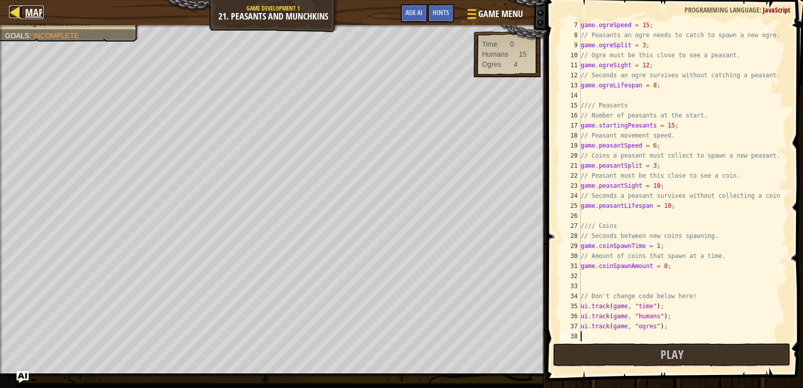
click at [9, 17] on div at bounding box center [15, 12] width 13 height 13
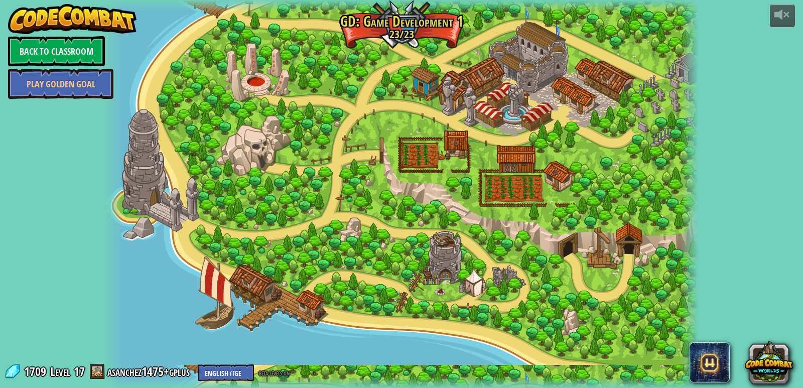
click at [445, 271] on div at bounding box center [402, 194] width 594 height 388
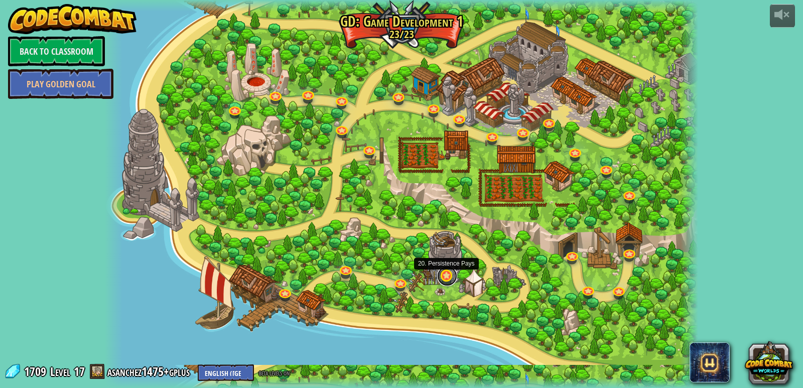
click at [444, 280] on link at bounding box center [447, 276] width 20 height 20
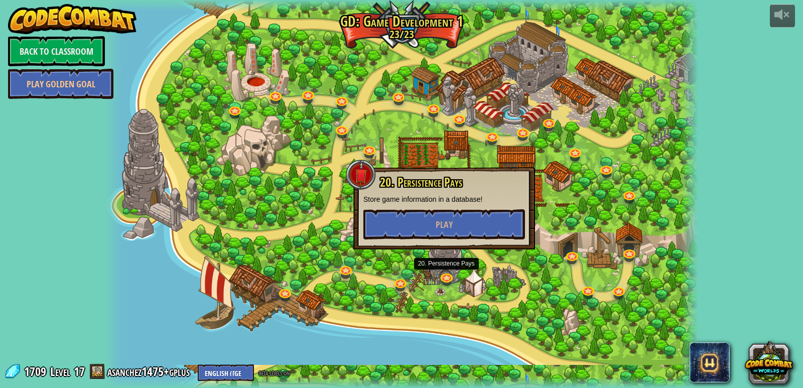
click at [447, 243] on div "20. Persistence Pays Store game information in a database! Play" at bounding box center [444, 208] width 182 height 82
click at [449, 233] on button "Play" at bounding box center [444, 224] width 162 height 30
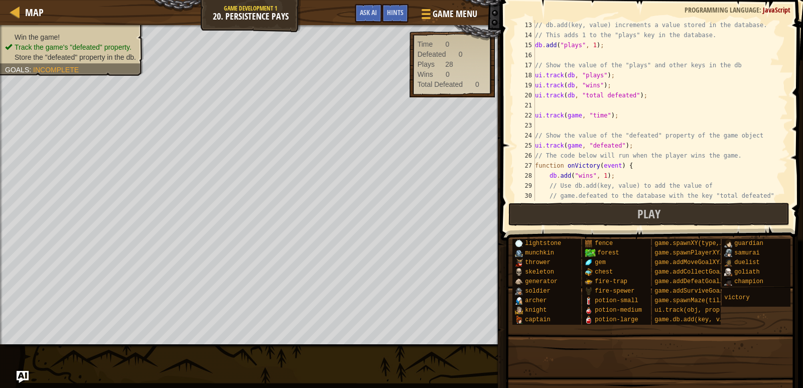
scroll to position [110, 0]
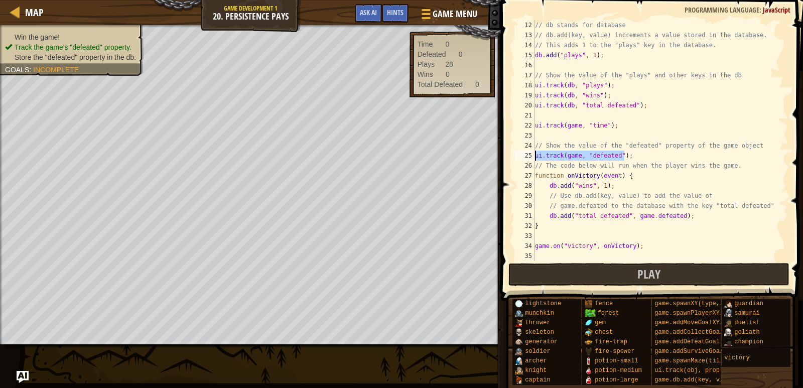
drag, startPoint x: 631, startPoint y: 159, endPoint x: 508, endPoint y: 159, distance: 122.9
click at [508, 159] on div "12 13 14 15 16 17 18 19 20 21 22 23 24 25 26 27 28 29 30 31 32 33 34 35 // db s…" at bounding box center [650, 170] width 305 height 330
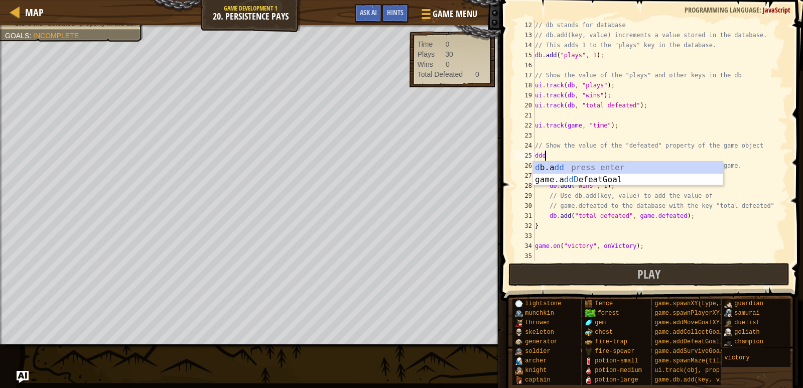
scroll to position [5, 0]
type textarea "d"
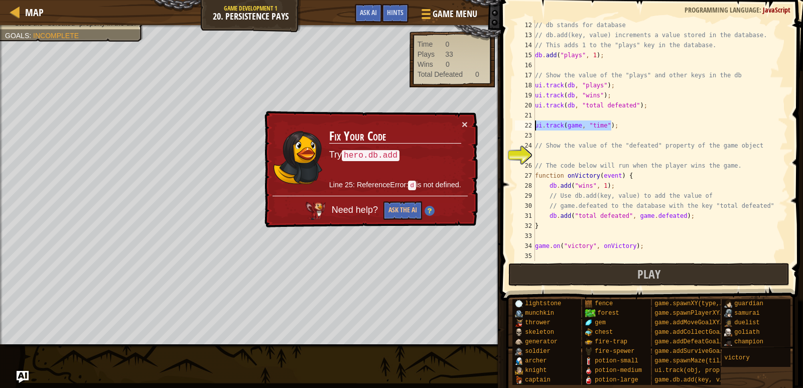
drag, startPoint x: 619, startPoint y: 127, endPoint x: 525, endPoint y: 125, distance: 93.9
click at [525, 125] on div "12 13 14 15 16 17 18 19 20 21 22 23 24 25 26 27 28 29 30 31 32 33 34 35 // db s…" at bounding box center [650, 140] width 275 height 241
type textarea "ui.track(game, "time");"
click at [43, 17] on div "Map Game Development 1 20. Persistence Pays Game Menu Done Hints Ask AI" at bounding box center [250, 12] width 501 height 25
click at [36, 15] on span "Map" at bounding box center [34, 13] width 19 height 14
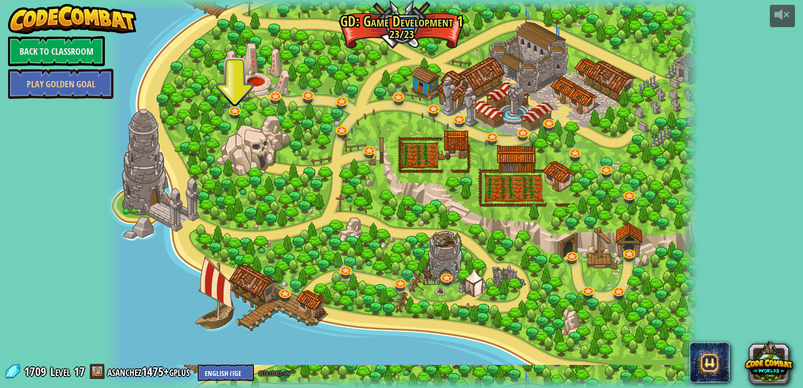
click at [584, 283] on div at bounding box center [402, 194] width 594 height 388
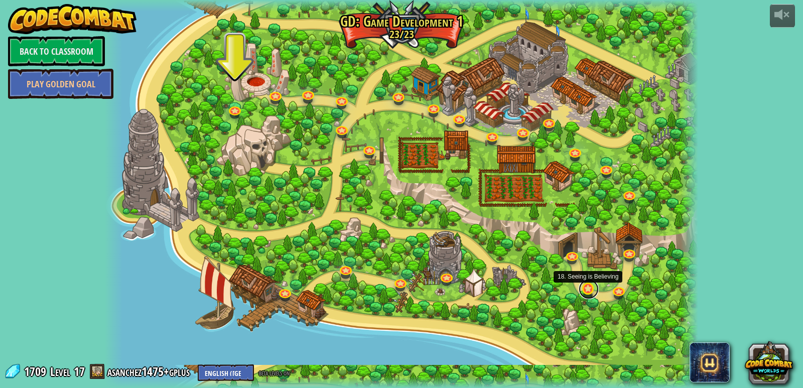
click at [585, 293] on link at bounding box center [589, 289] width 20 height 20
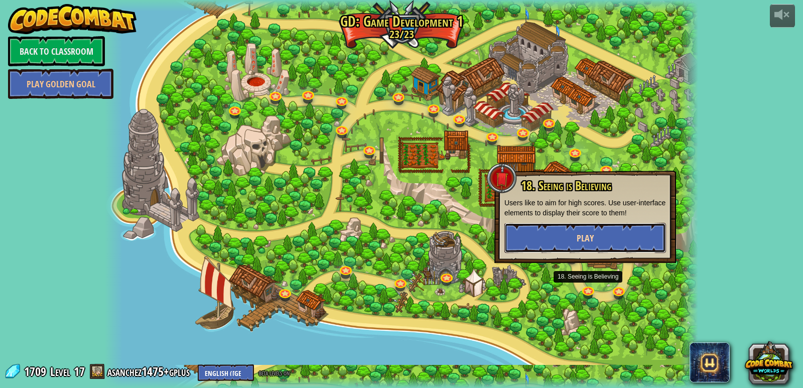
click at [543, 241] on button "Play" at bounding box center [585, 238] width 162 height 30
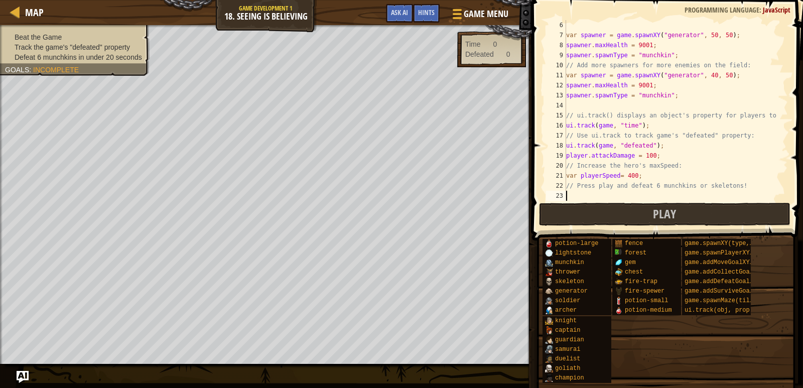
scroll to position [50, 0]
click at [19, 9] on div at bounding box center [15, 12] width 13 height 13
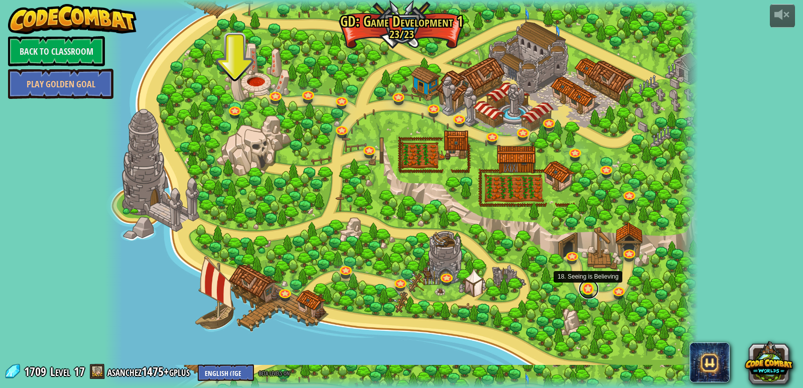
click at [583, 290] on link at bounding box center [589, 289] width 20 height 20
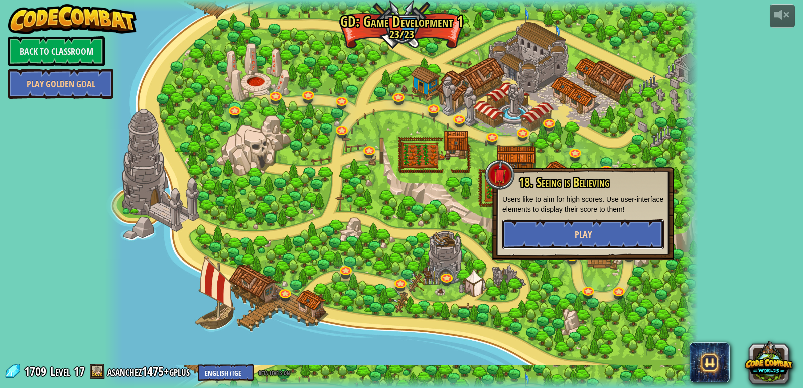
click at [568, 246] on button "Play" at bounding box center [583, 234] width 162 height 30
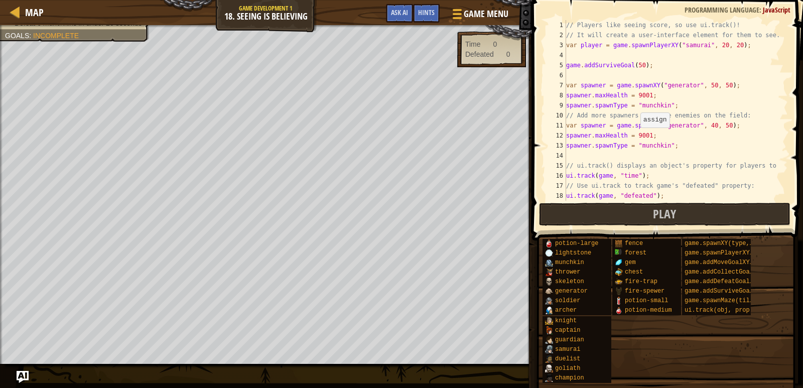
scroll to position [50, 0]
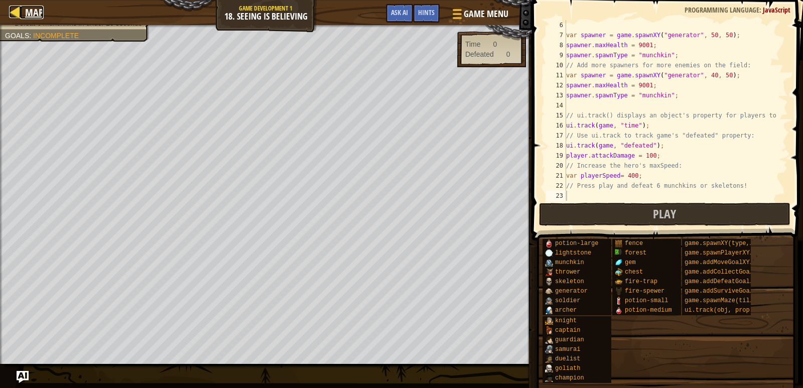
click at [29, 7] on span "Map" at bounding box center [34, 13] width 19 height 14
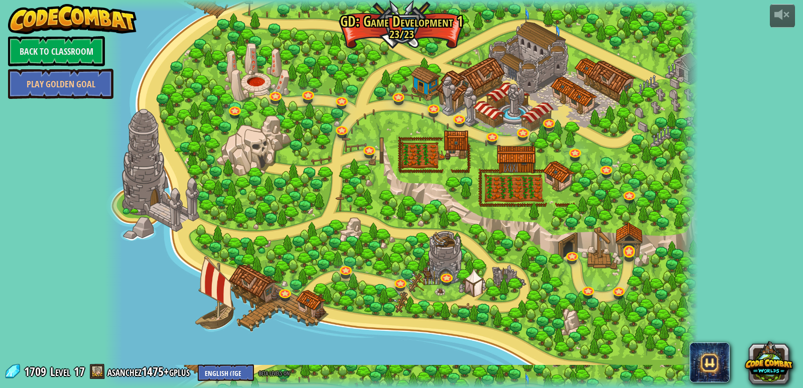
drag, startPoint x: 622, startPoint y: 245, endPoint x: 631, endPoint y: 259, distance: 16.4
click at [625, 251] on div "3. Hero's Journey Spawn a player, and set a destination. Play 2. Click Gait Pla…" at bounding box center [402, 194] width 594 height 388
click at [632, 260] on link at bounding box center [630, 252] width 20 height 20
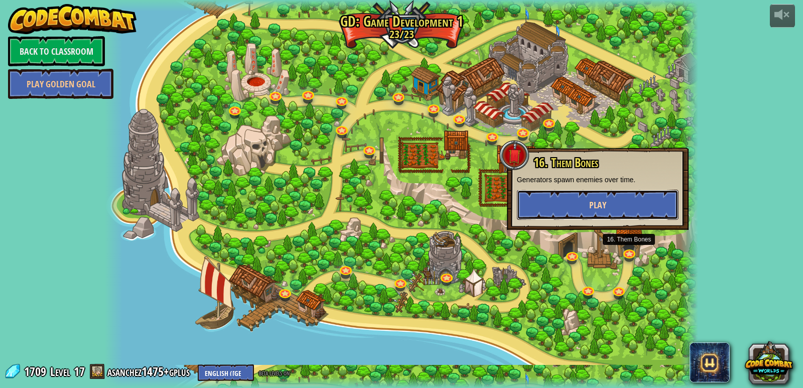
click at [626, 216] on button "Play" at bounding box center [598, 205] width 162 height 30
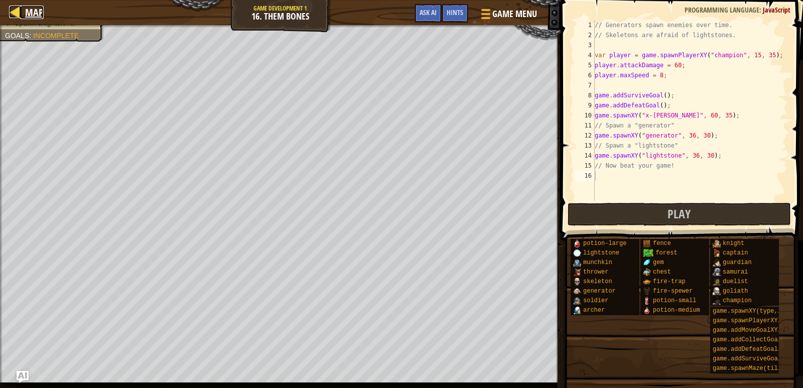
click at [9, 17] on div at bounding box center [15, 12] width 13 height 13
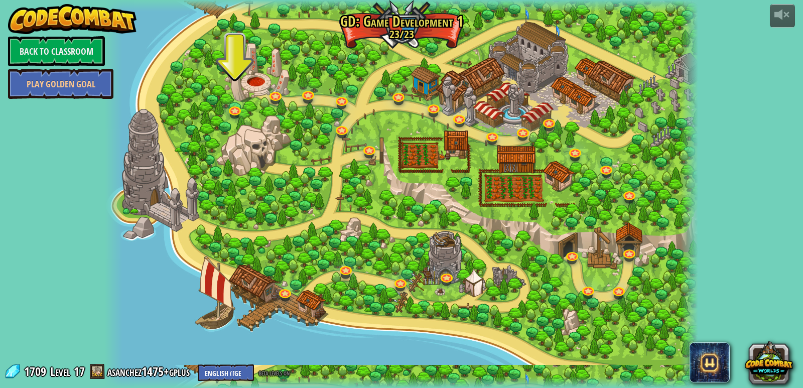
click at [563, 251] on div at bounding box center [402, 194] width 594 height 388
click at [565, 253] on link at bounding box center [573, 254] width 20 height 20
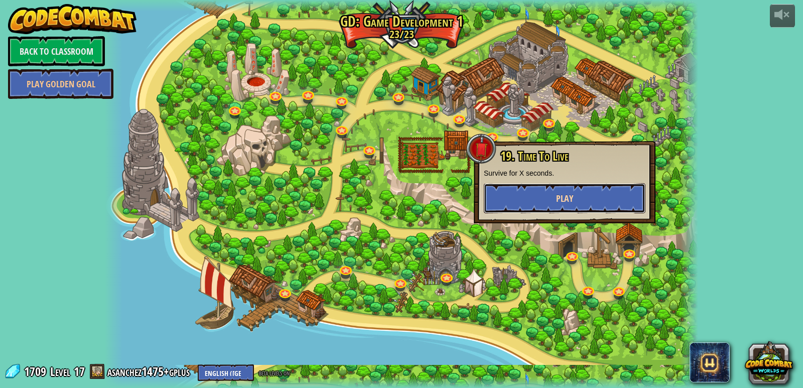
click at [517, 205] on button "Play" at bounding box center [565, 198] width 162 height 30
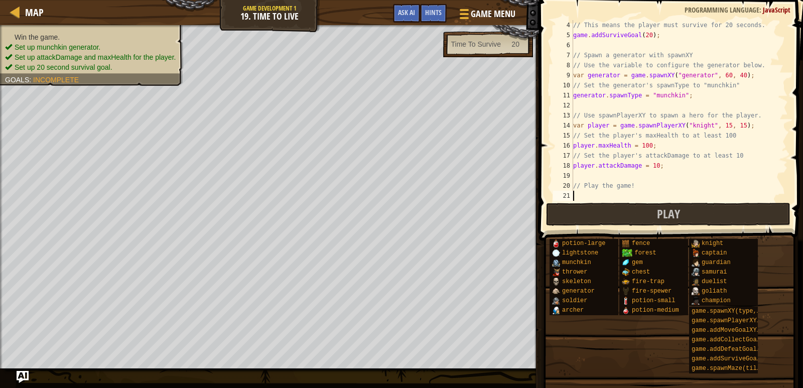
scroll to position [20, 0]
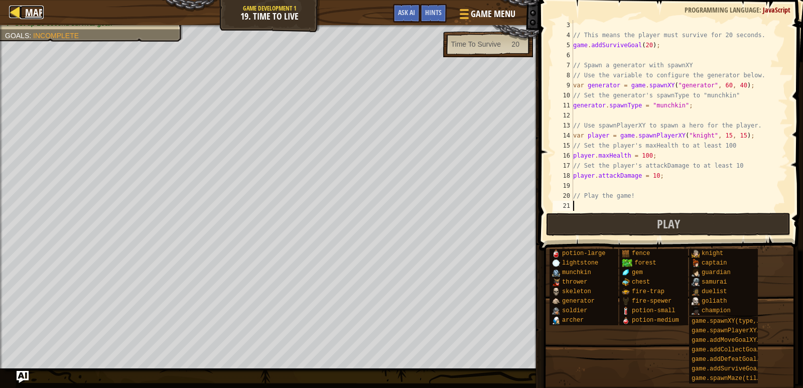
click at [17, 7] on div at bounding box center [15, 12] width 13 height 13
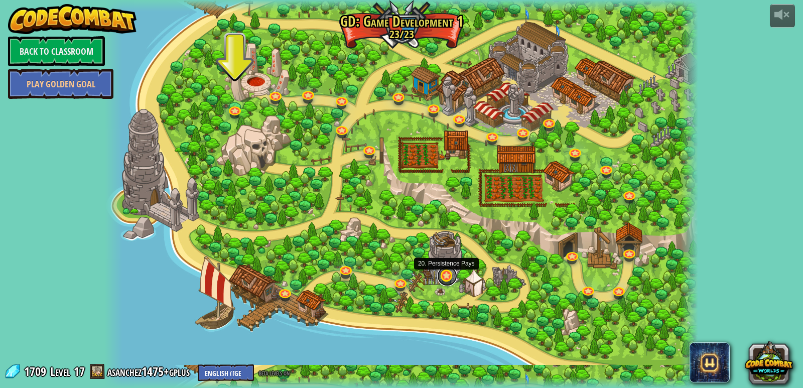
click at [439, 275] on link at bounding box center [447, 276] width 20 height 20
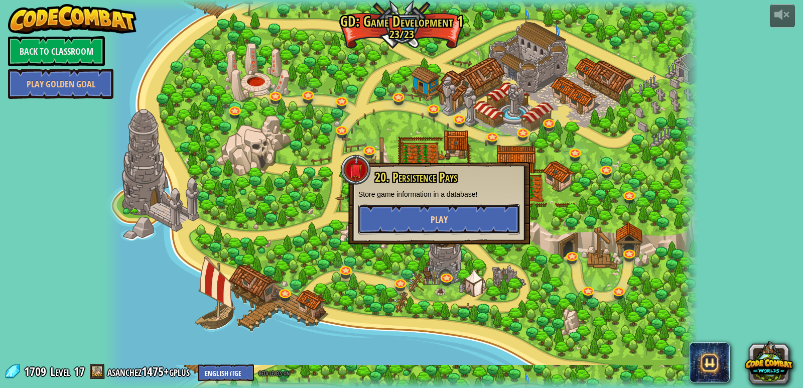
click at [416, 219] on button "Play" at bounding box center [439, 219] width 162 height 30
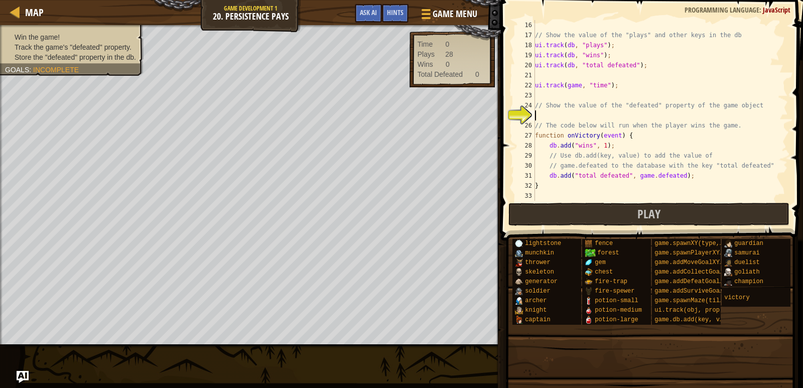
scroll to position [110, 0]
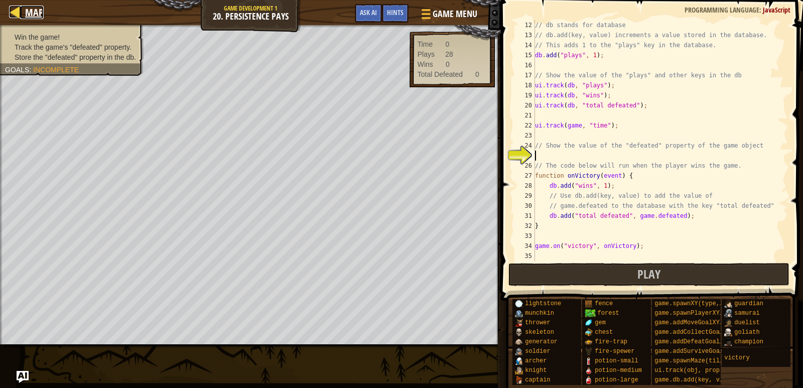
click at [15, 6] on div at bounding box center [15, 12] width 13 height 13
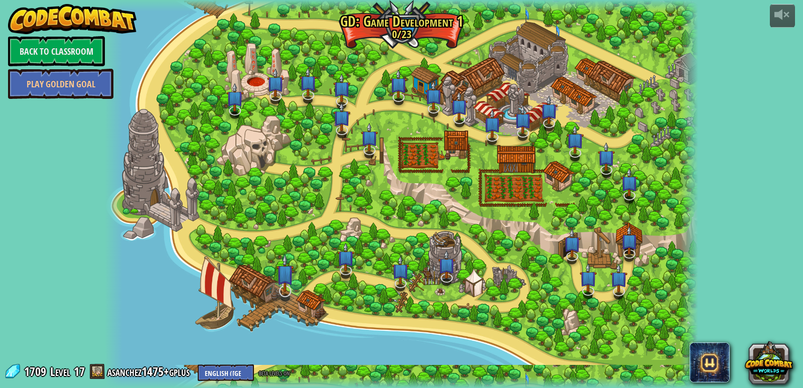
click at [282, 287] on img at bounding box center [285, 273] width 17 height 39
click at [307, 235] on div at bounding box center [402, 194] width 594 height 388
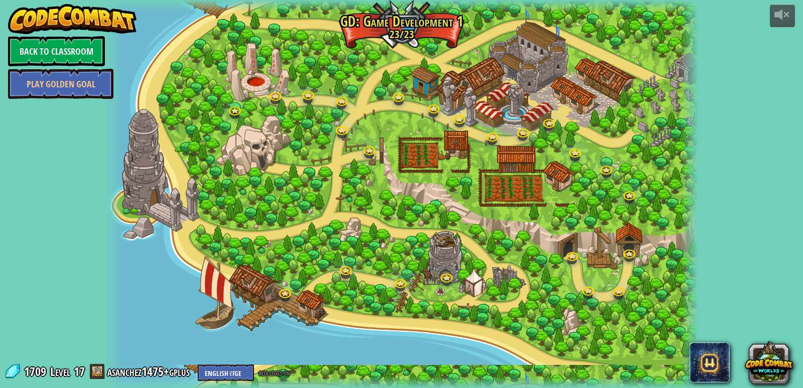
click at [282, 286] on div at bounding box center [402, 194] width 594 height 388
click at [291, 281] on div at bounding box center [402, 194] width 594 height 388
click at [287, 288] on link at bounding box center [286, 292] width 20 height 20
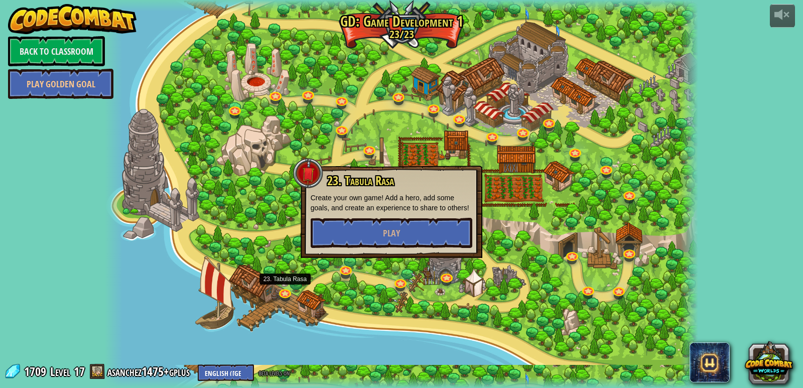
click at [331, 248] on div "23. Tabula Rasa Create your own game! Add a hero, add some goals, and create an…" at bounding box center [392, 212] width 182 height 92
click at [331, 244] on button "Play" at bounding box center [392, 233] width 162 height 30
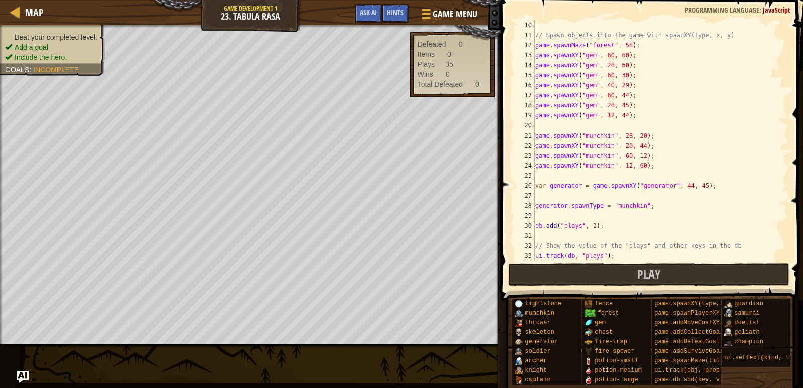
scroll to position [141, 0]
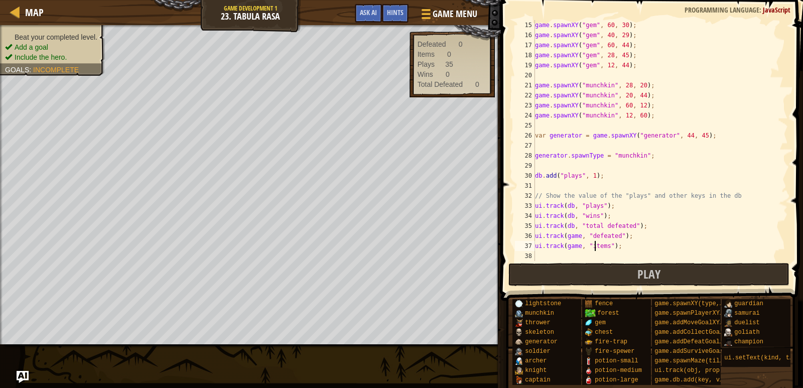
click at [596, 247] on div "game . spawnXY ( "gem" , 60 , 30 ) ; game . spawnXY ( "gem" , 40 , 29 ) ; game …" at bounding box center [656, 150] width 247 height 261
type textarea "ui.track(game, "");"
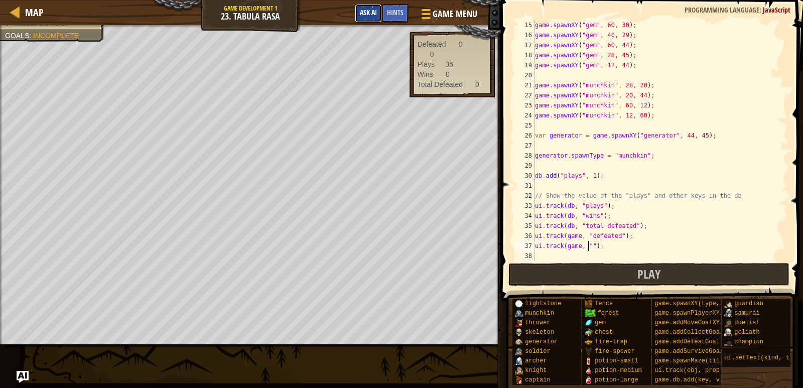
click at [363, 13] on span "Ask AI" at bounding box center [368, 13] width 17 height 10
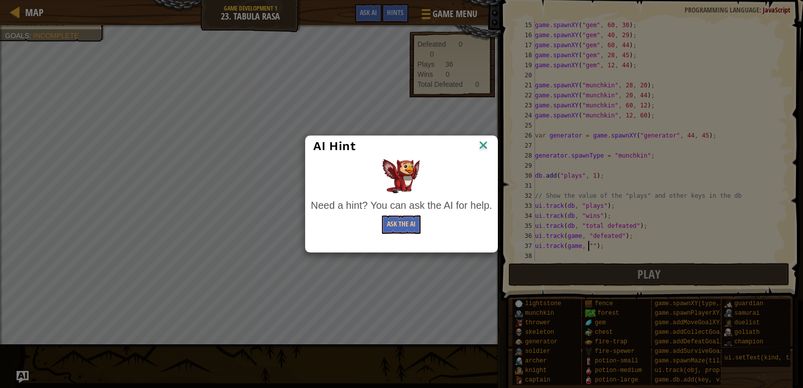
click at [485, 140] on img at bounding box center [483, 146] width 13 height 15
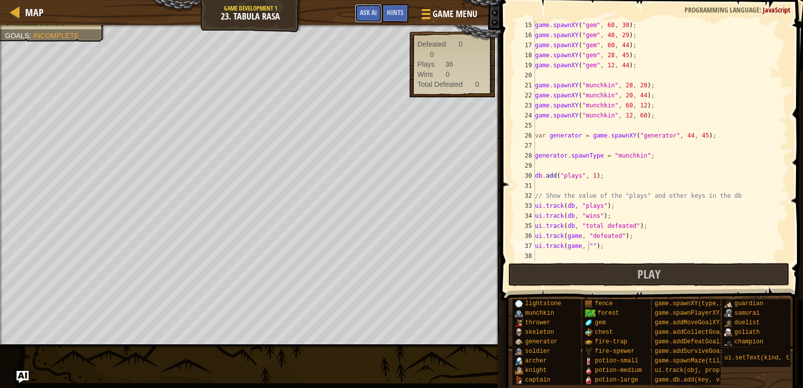
drag, startPoint x: 377, startPoint y: 9, endPoint x: 374, endPoint y: 25, distance: 16.9
click at [377, 9] on button "Ask AI" at bounding box center [368, 13] width 27 height 19
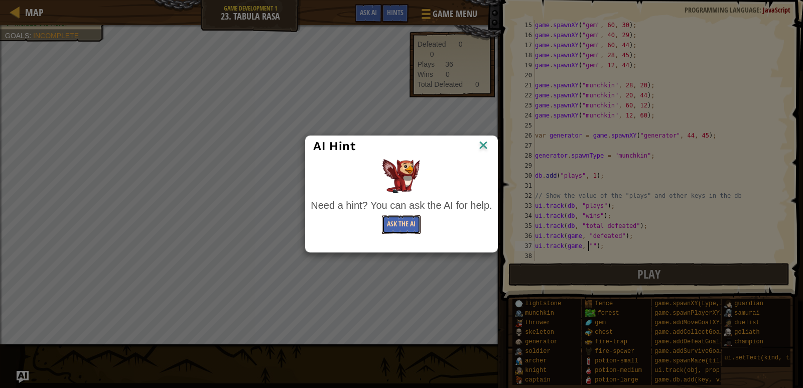
click at [403, 218] on button "Ask the AI" at bounding box center [401, 224] width 39 height 19
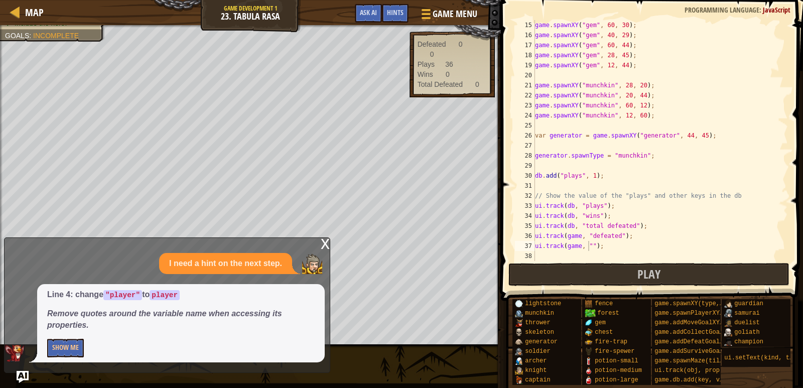
click at [321, 248] on div "x" at bounding box center [325, 243] width 9 height 10
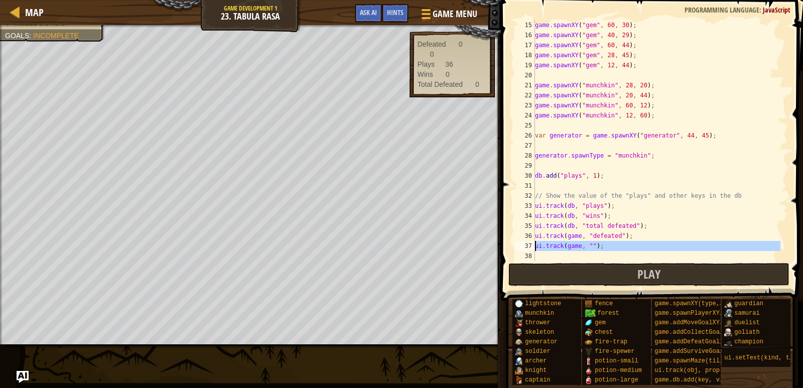
drag, startPoint x: 611, startPoint y: 251, endPoint x: 526, endPoint y: 245, distance: 84.6
click at [526, 245] on div "15 16 17 18 19 20 21 22 23 24 25 26 27 28 29 30 31 32 33 34 35 36 37 38 game . …" at bounding box center [650, 140] width 275 height 241
paste textarea "collectedGems")"
type textarea "ui.track(game, "collectedGems")"
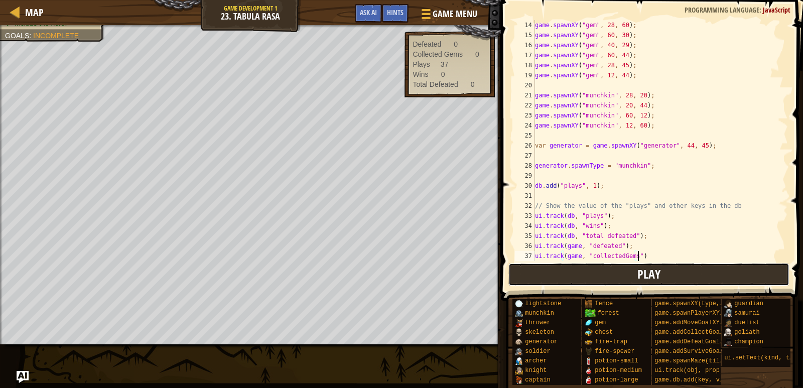
click at [633, 276] on button "Play" at bounding box center [649, 274] width 282 height 23
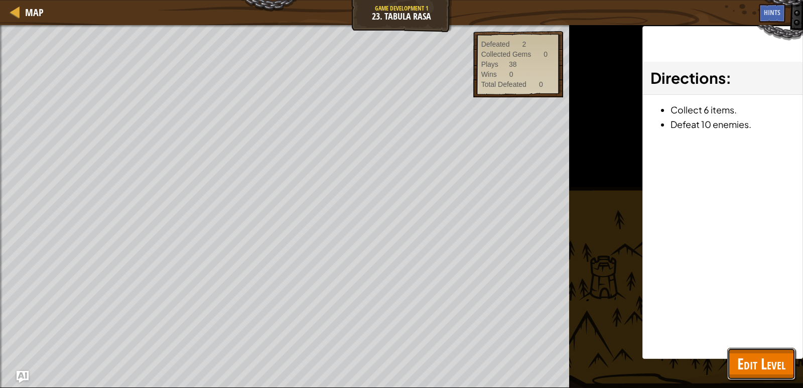
click at [728, 367] on button "Edit Level" at bounding box center [761, 364] width 68 height 32
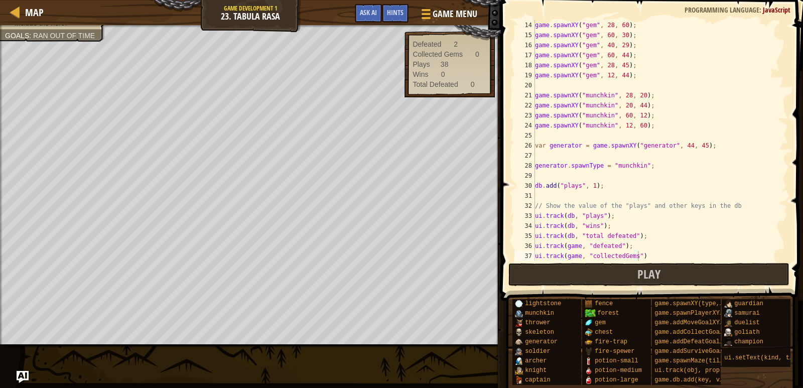
scroll to position [141, 0]
